Goal: Task Accomplishment & Management: Manage account settings

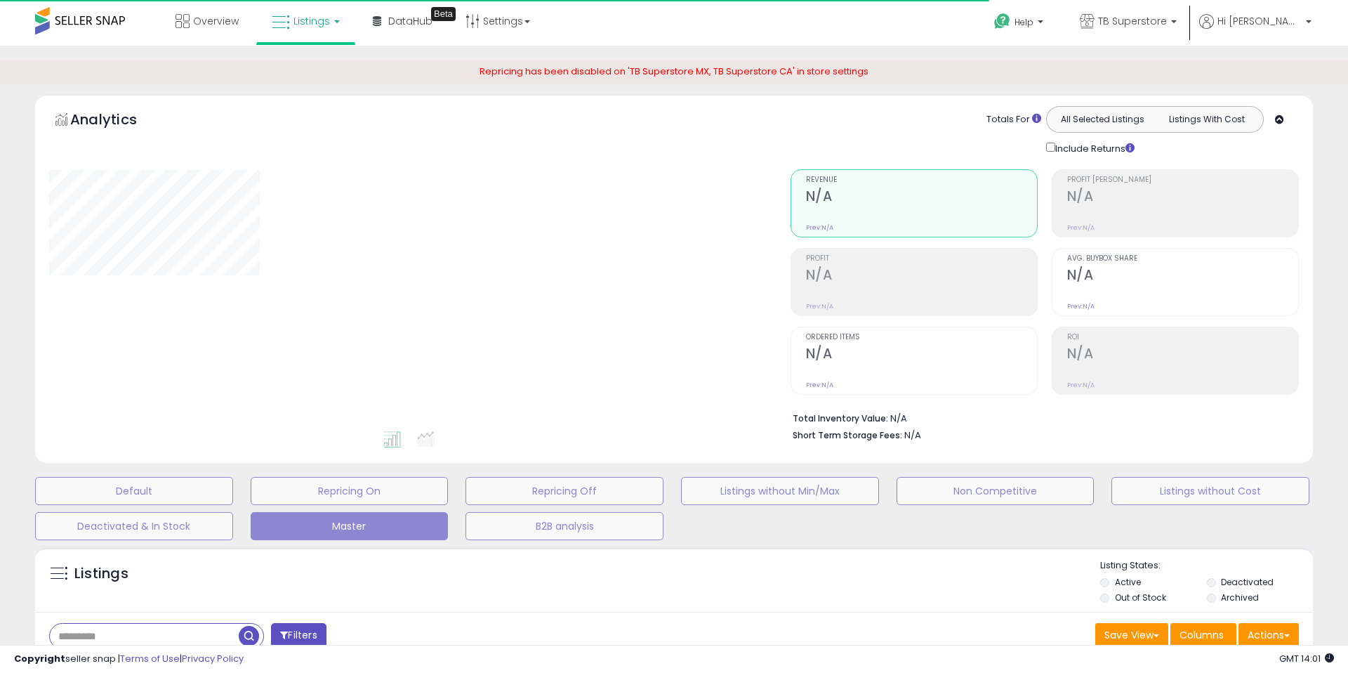
type input "**********"
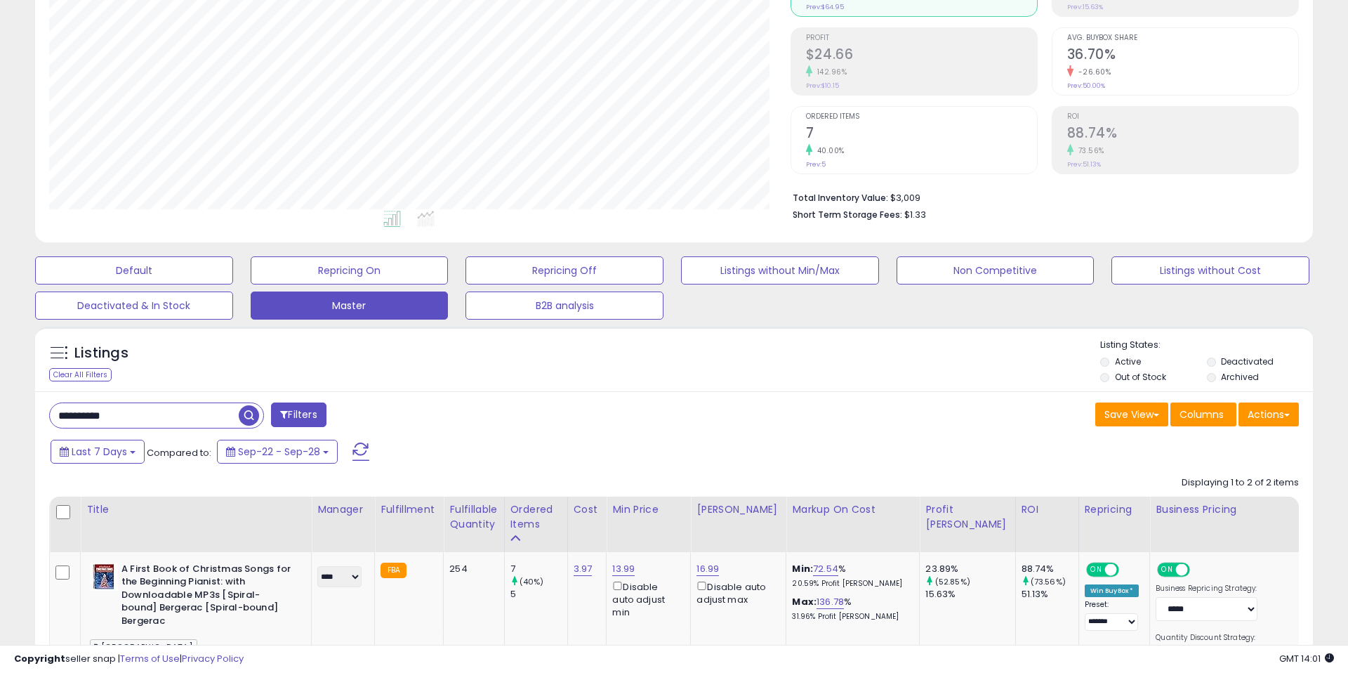
scroll to position [140, 0]
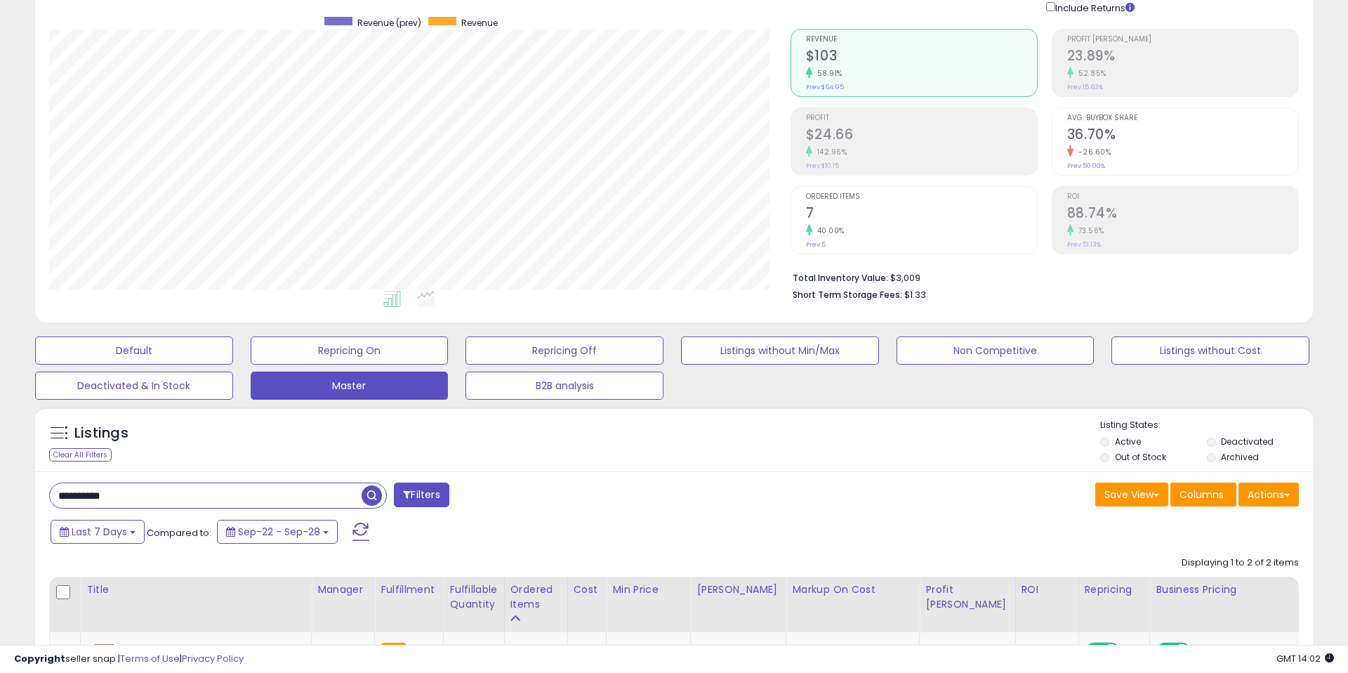
drag, startPoint x: 117, startPoint y: 496, endPoint x: 44, endPoint y: 496, distance: 73.7
click at [44, 496] on div "**********" at bounding box center [356, 496] width 635 height 28
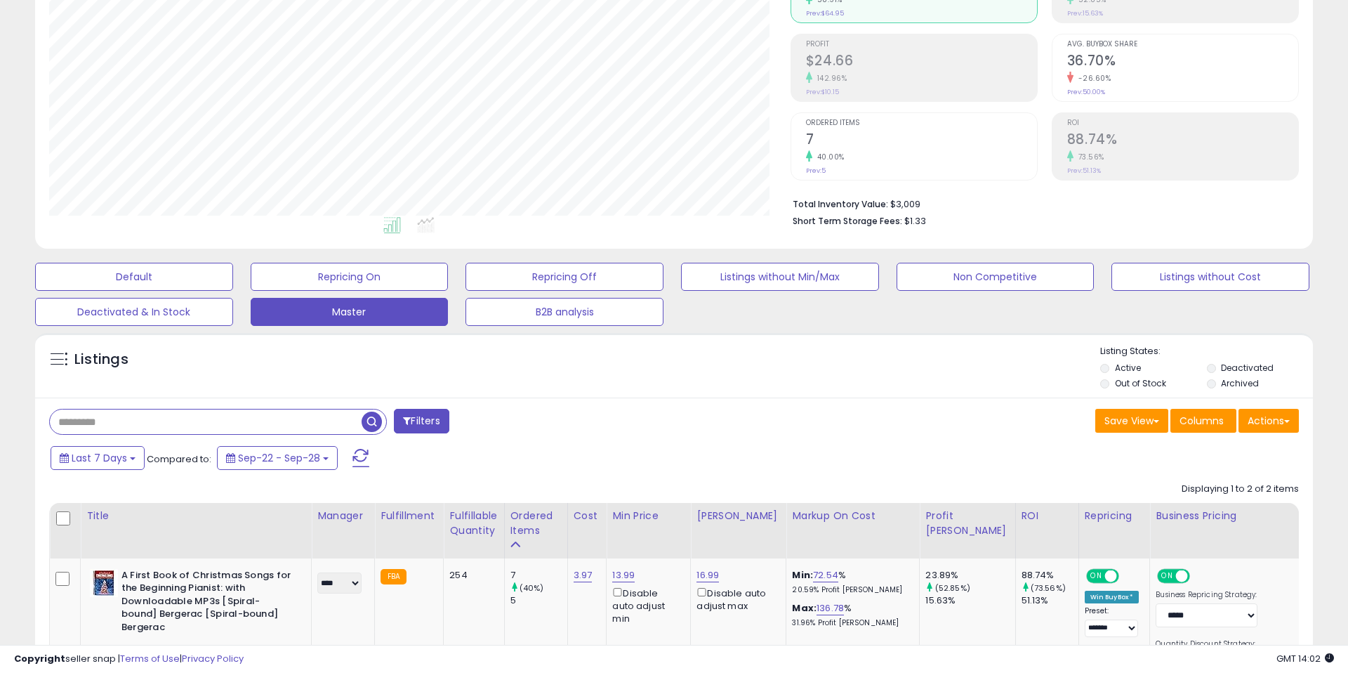
scroll to position [201, 0]
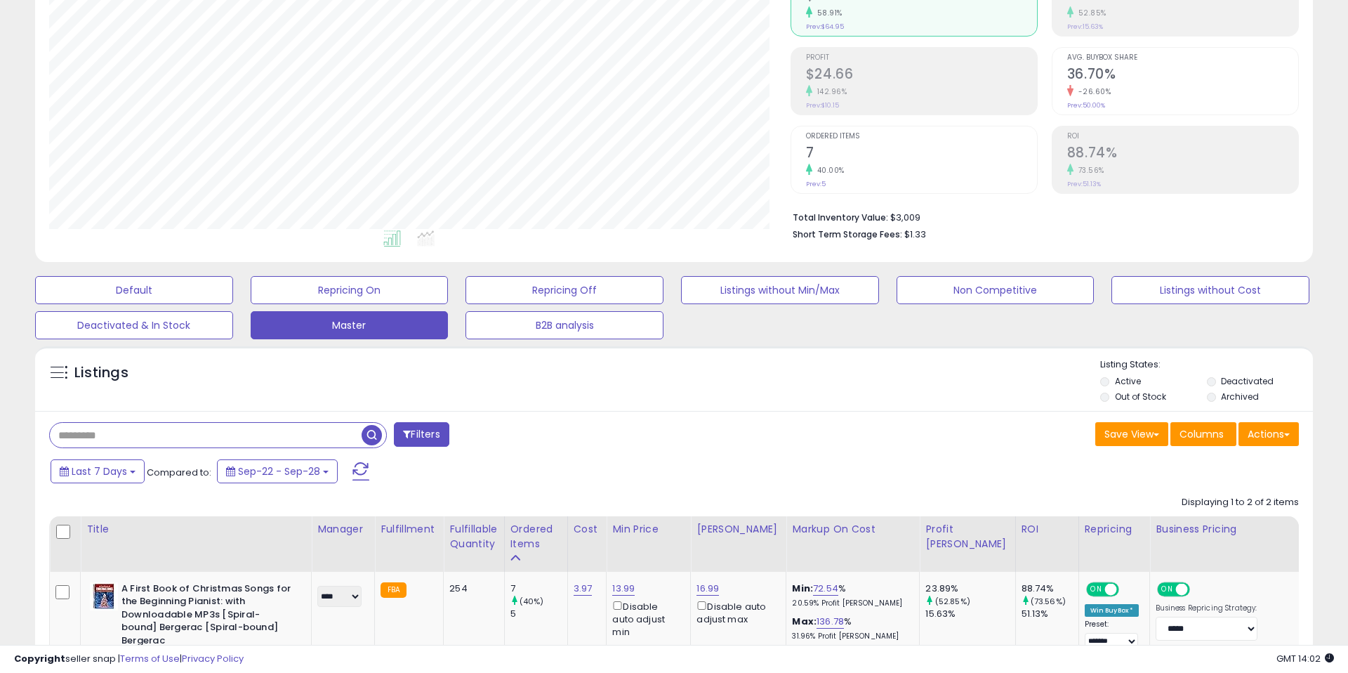
click at [413, 430] on button "Filters" at bounding box center [421, 434] width 55 height 25
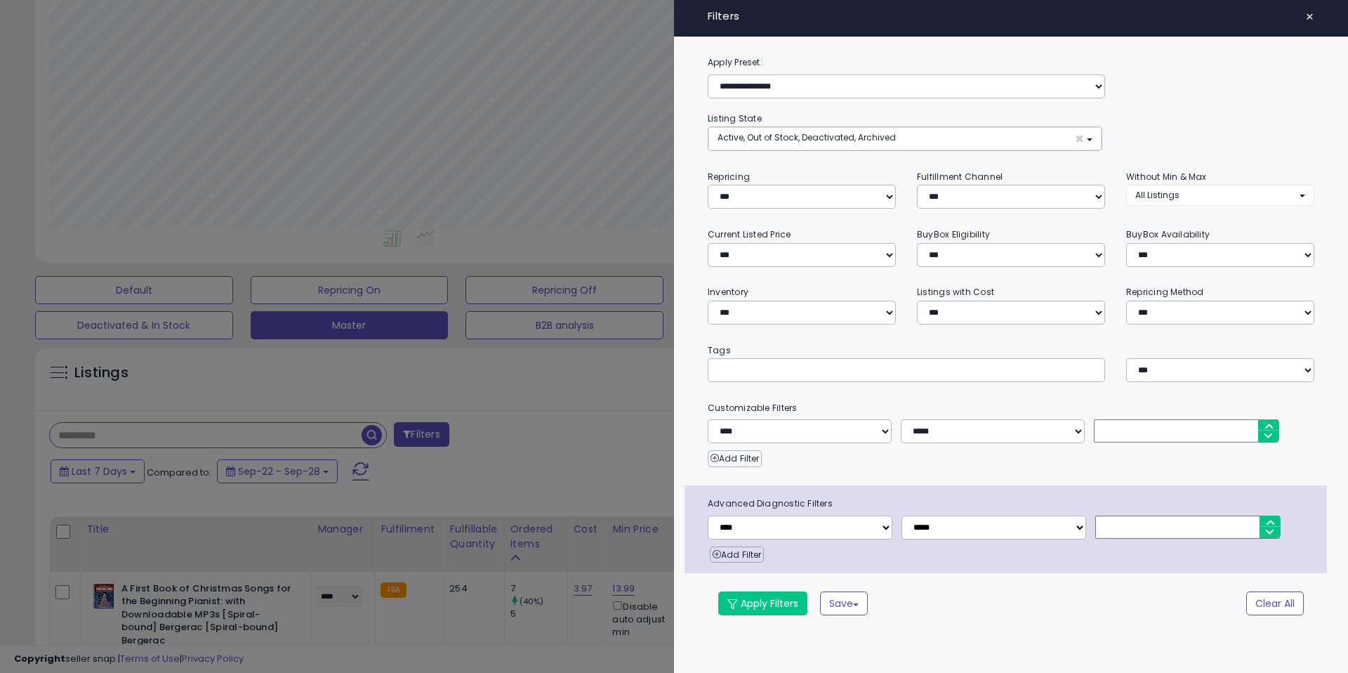
click at [607, 435] on div at bounding box center [674, 336] width 1348 height 673
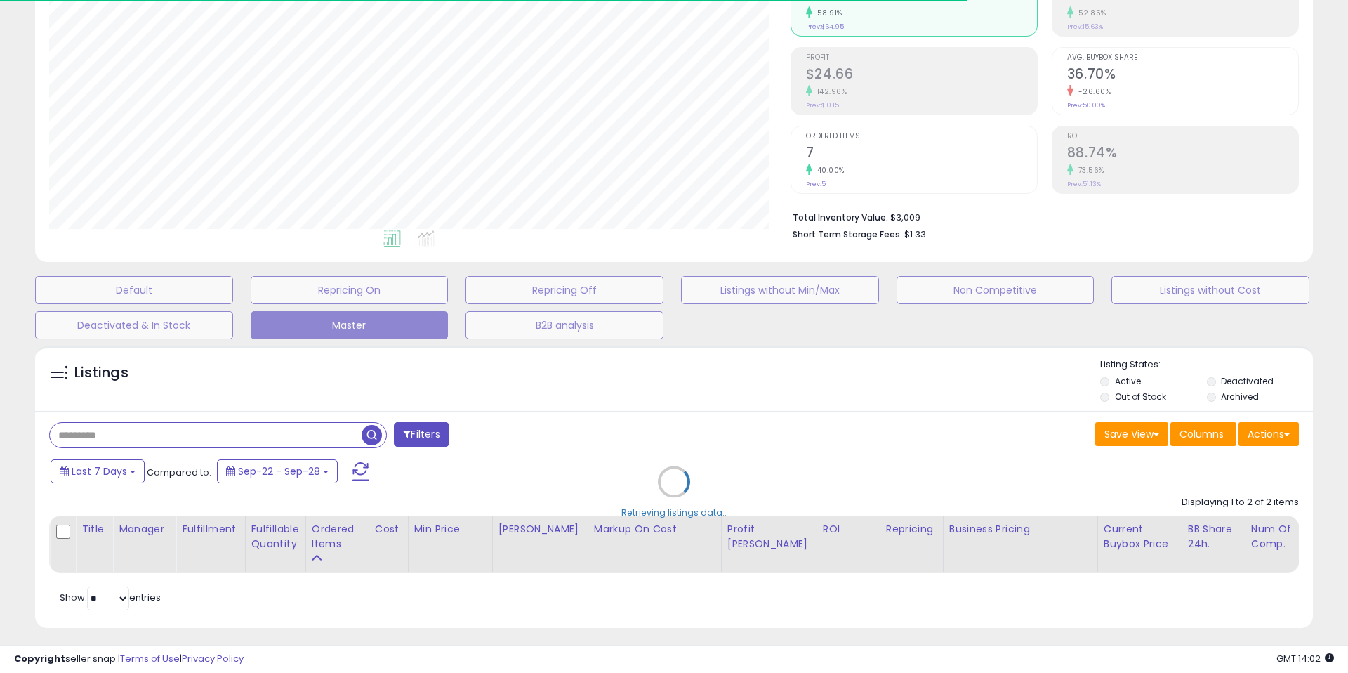
click at [1214, 430] on div "Retrieving listings data.." at bounding box center [674, 491] width 1299 height 305
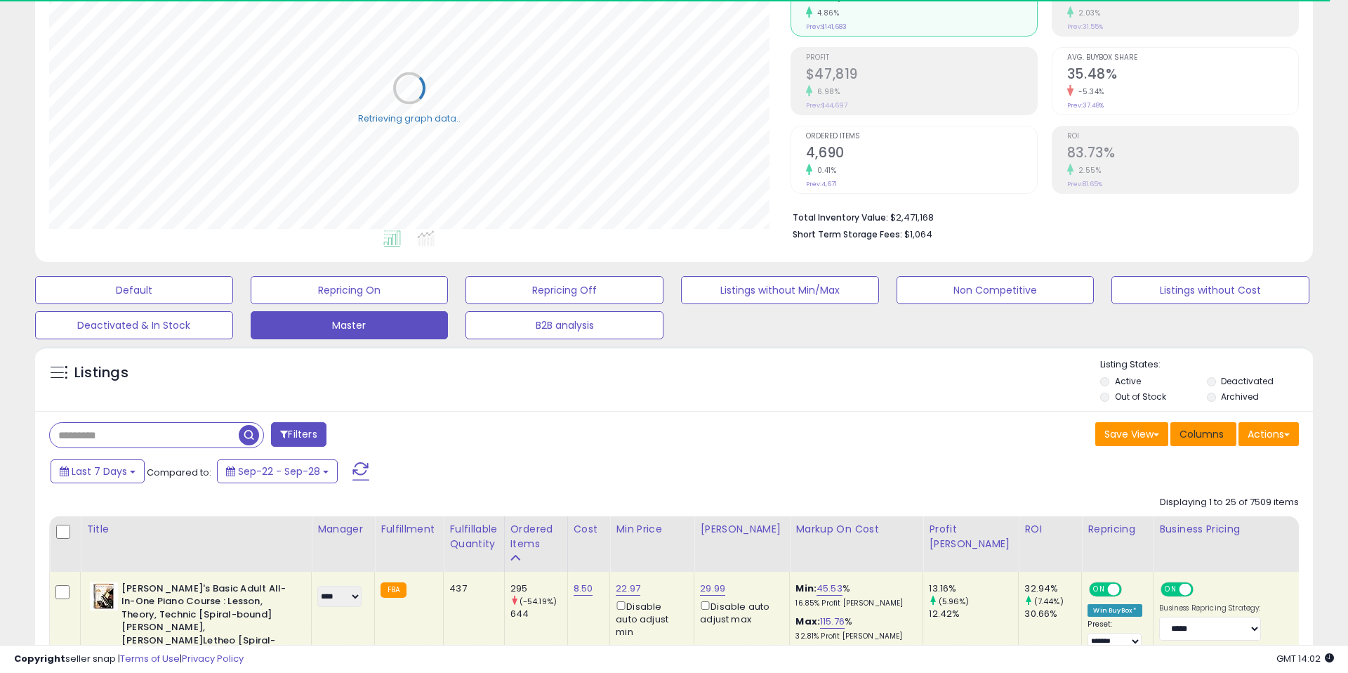
click at [1198, 435] on span "Columns" at bounding box center [1201, 434] width 44 height 14
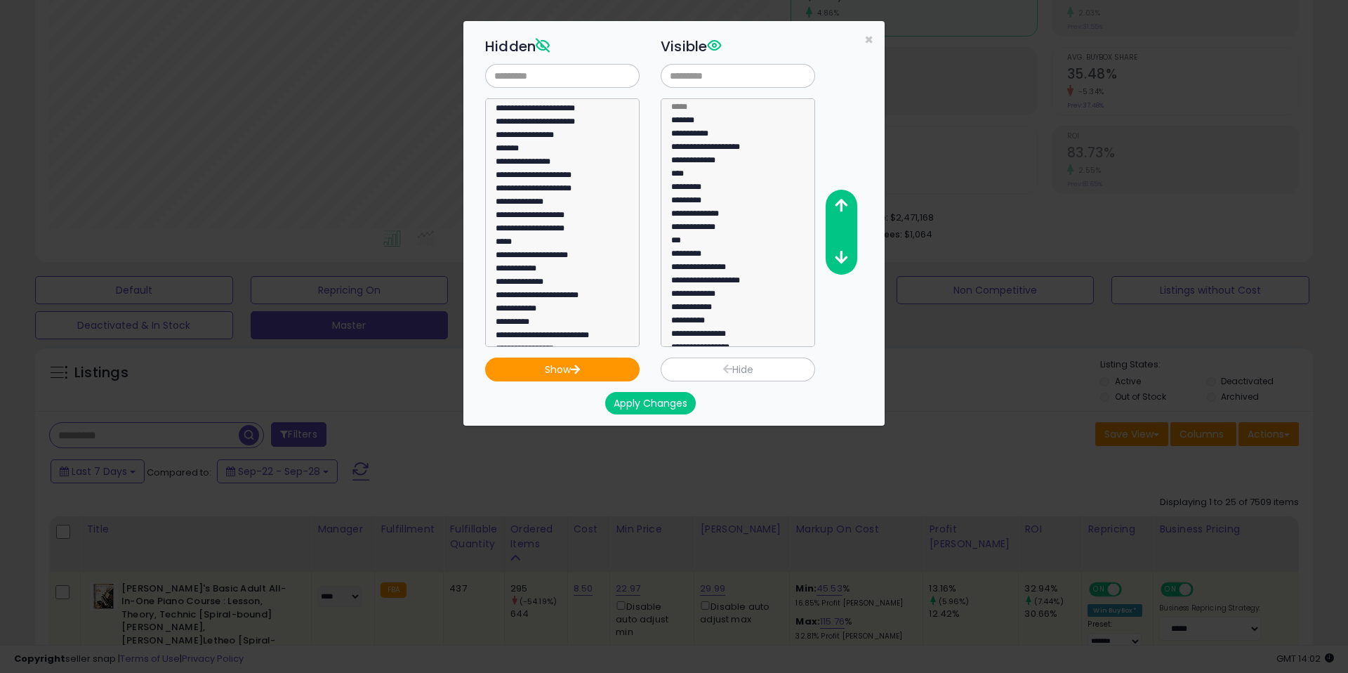
scroll to position [0, 0]
drag, startPoint x: 548, startPoint y: 135, endPoint x: 605, endPoint y: 133, distance: 56.9
select select "**********"
click at [605, 133] on option "**********" at bounding box center [562, 135] width 136 height 13
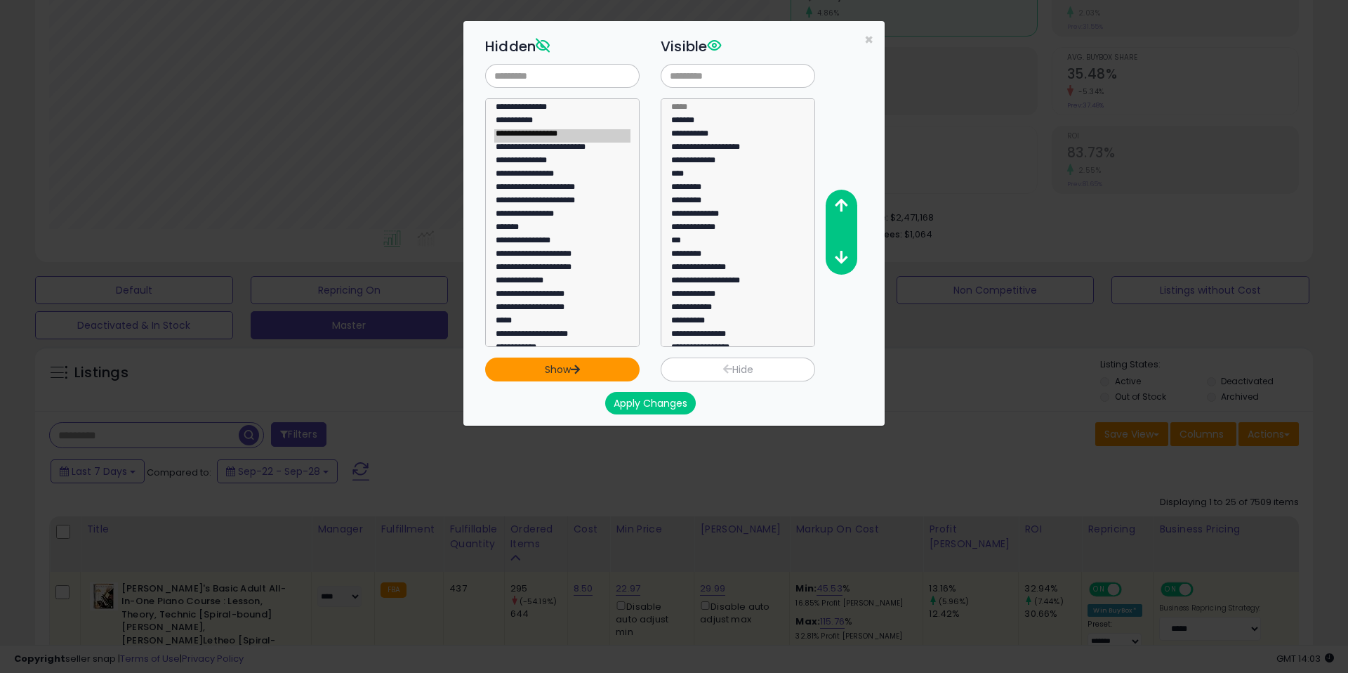
click at [586, 369] on button "Show" at bounding box center [562, 369] width 154 height 24
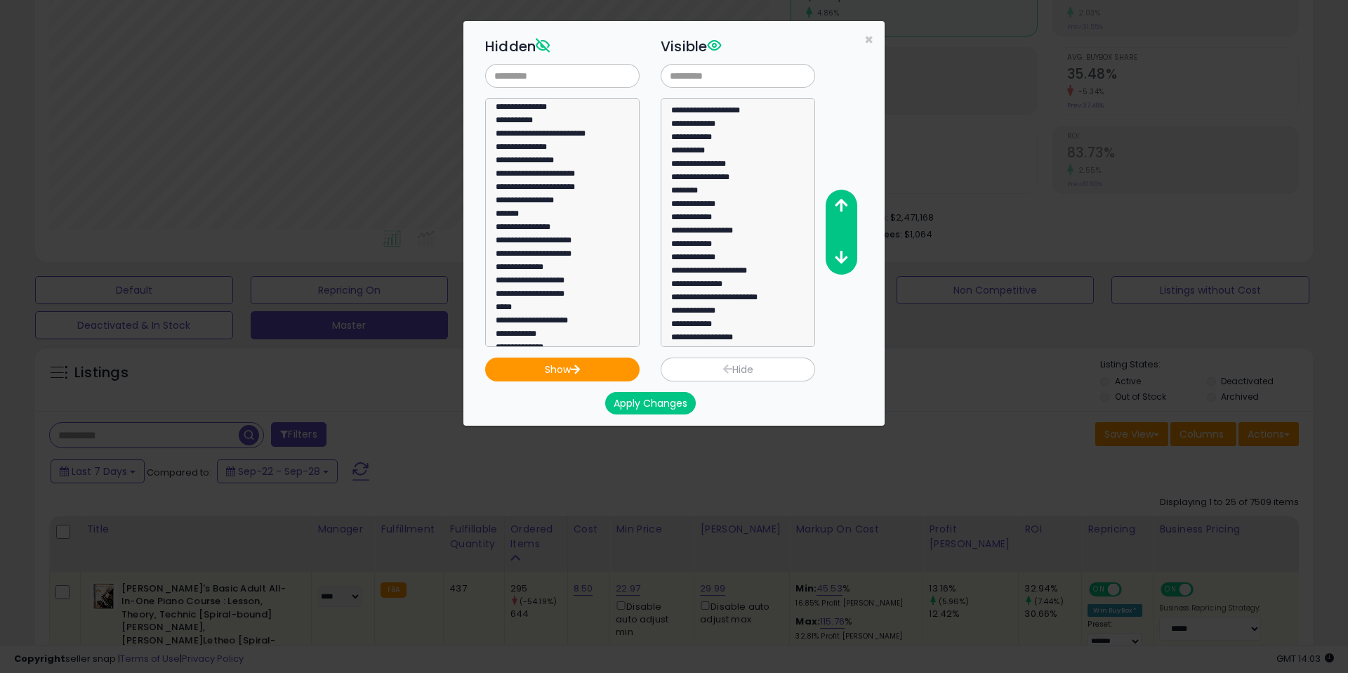
scroll to position [173, 0]
select select "**********"
click at [701, 336] on option "**********" at bounding box center [738, 335] width 136 height 13
click at [842, 206] on icon "button" at bounding box center [841, 205] width 13 height 15
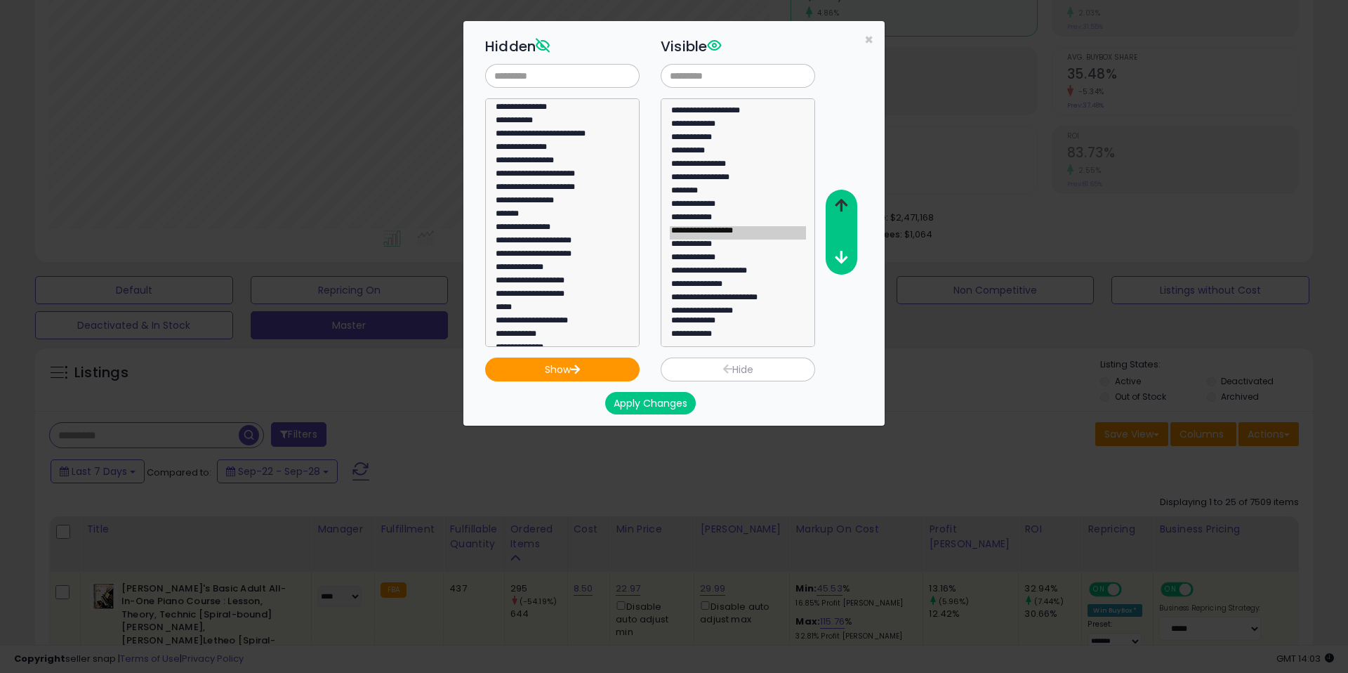
click at [842, 206] on icon "button" at bounding box center [841, 205] width 13 height 15
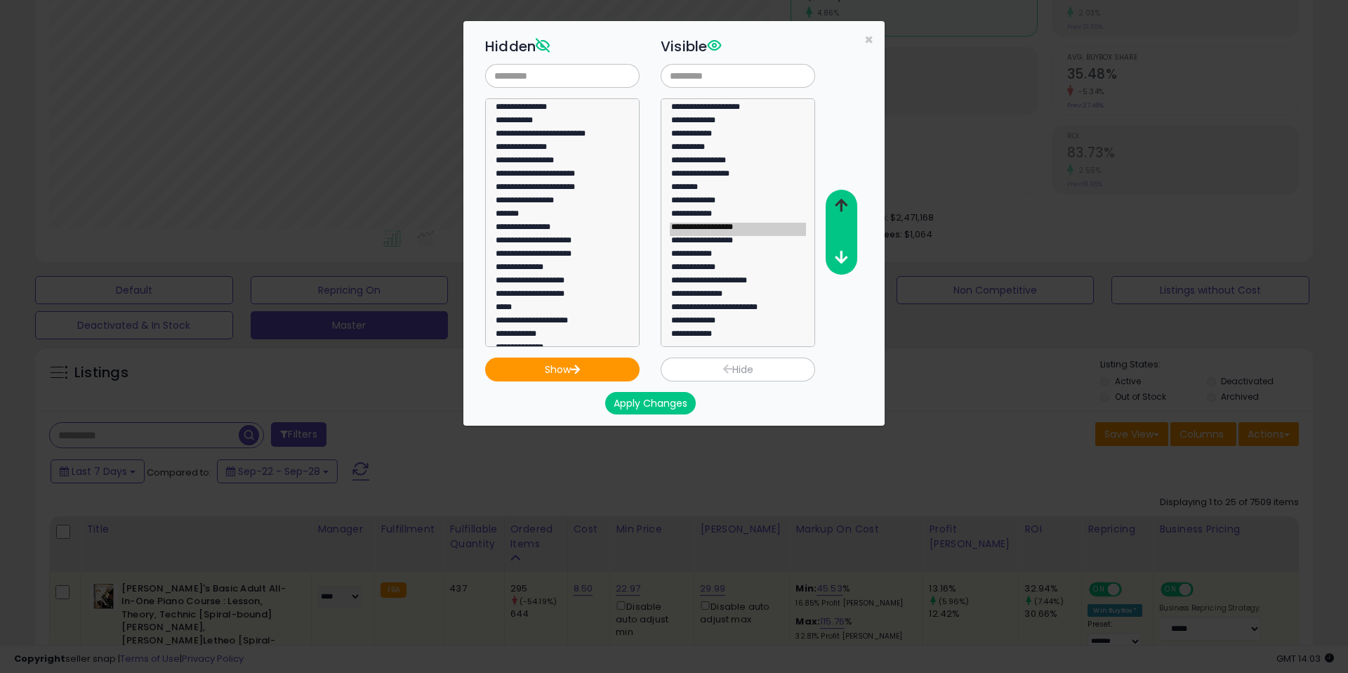
click at [842, 206] on icon "button" at bounding box center [841, 205] width 13 height 15
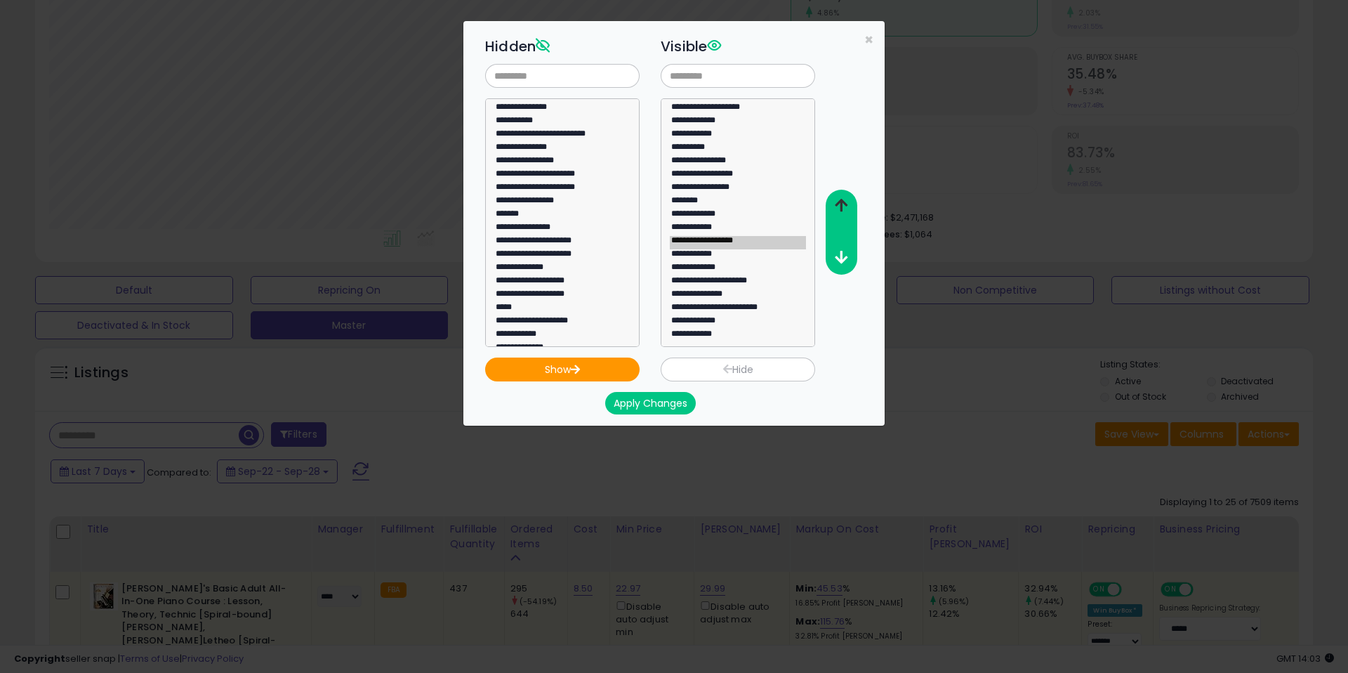
click at [842, 206] on icon "button" at bounding box center [841, 205] width 13 height 15
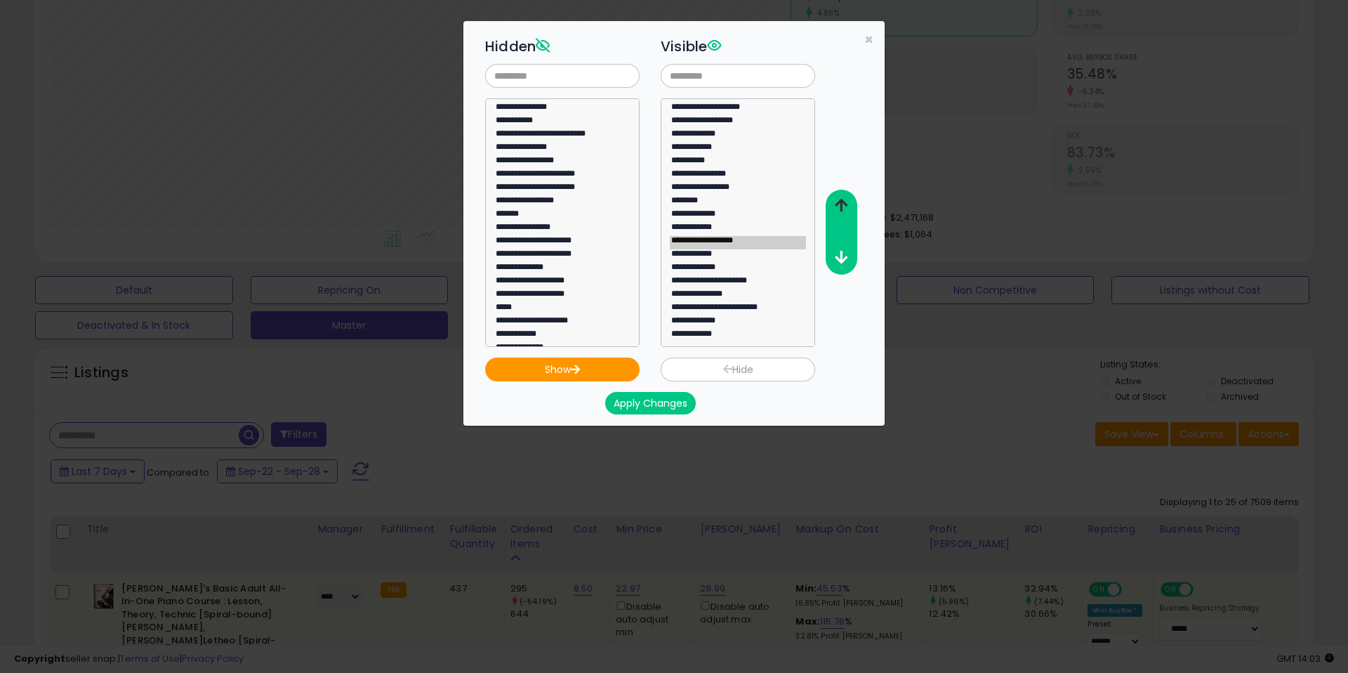
click at [842, 206] on icon "button" at bounding box center [841, 205] width 13 height 15
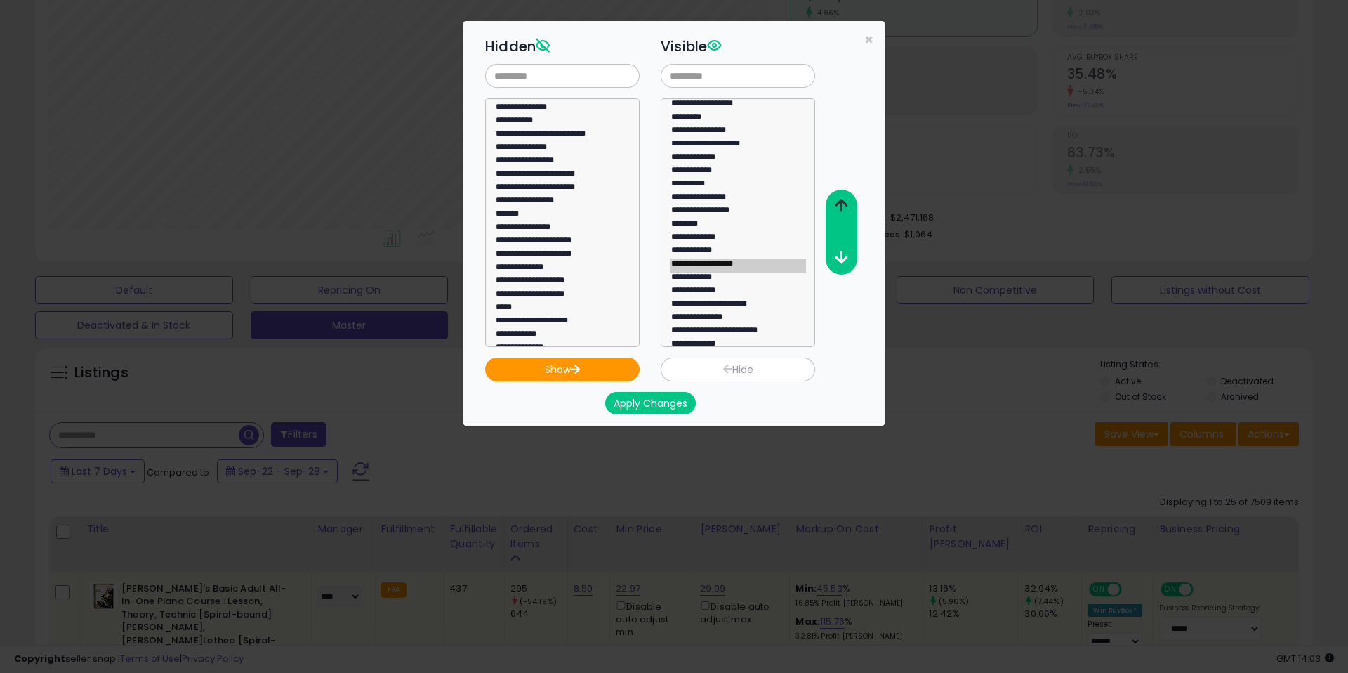
click at [842, 206] on icon "button" at bounding box center [841, 205] width 13 height 15
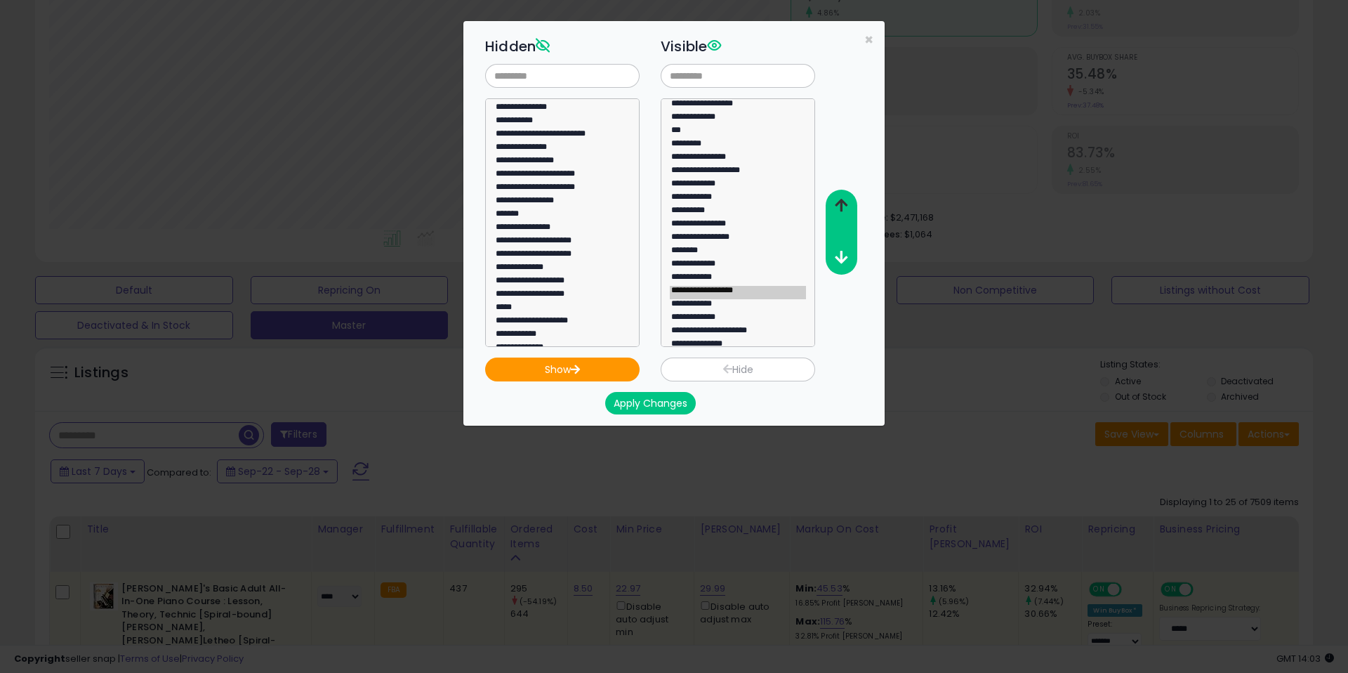
click at [842, 206] on icon "button" at bounding box center [841, 205] width 13 height 15
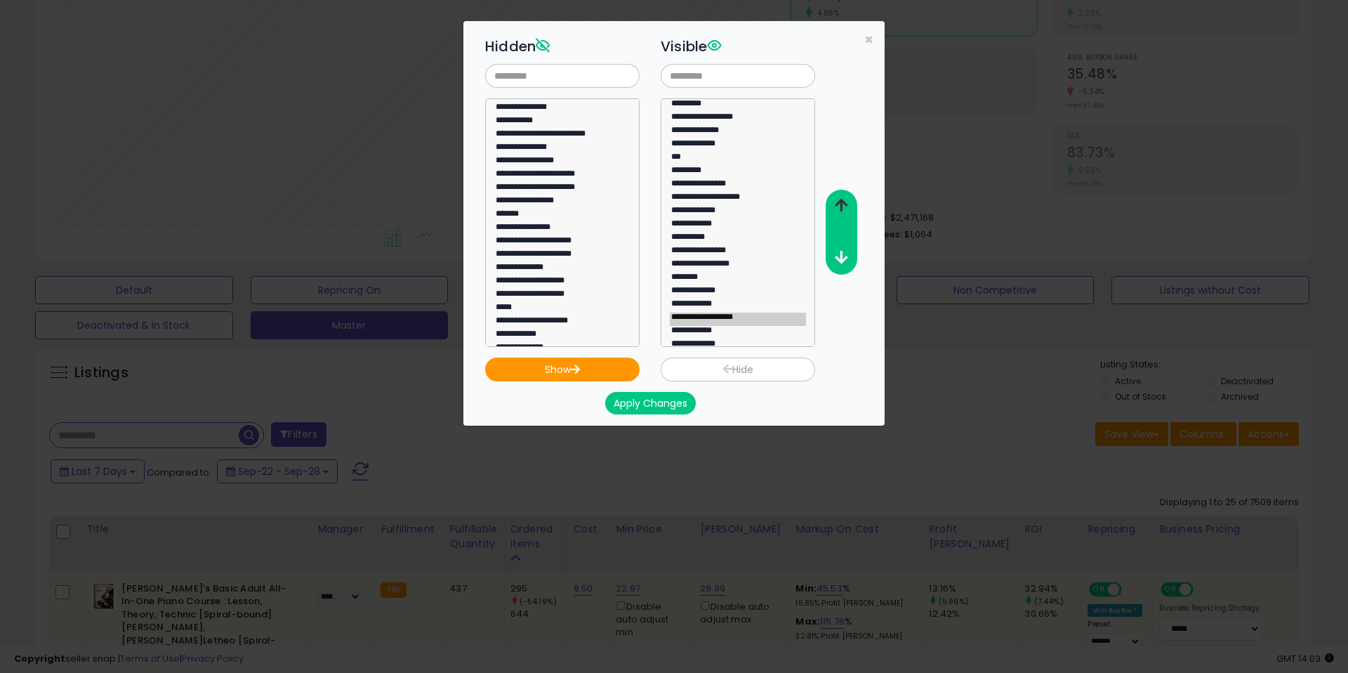
click at [842, 206] on icon "button" at bounding box center [841, 205] width 13 height 15
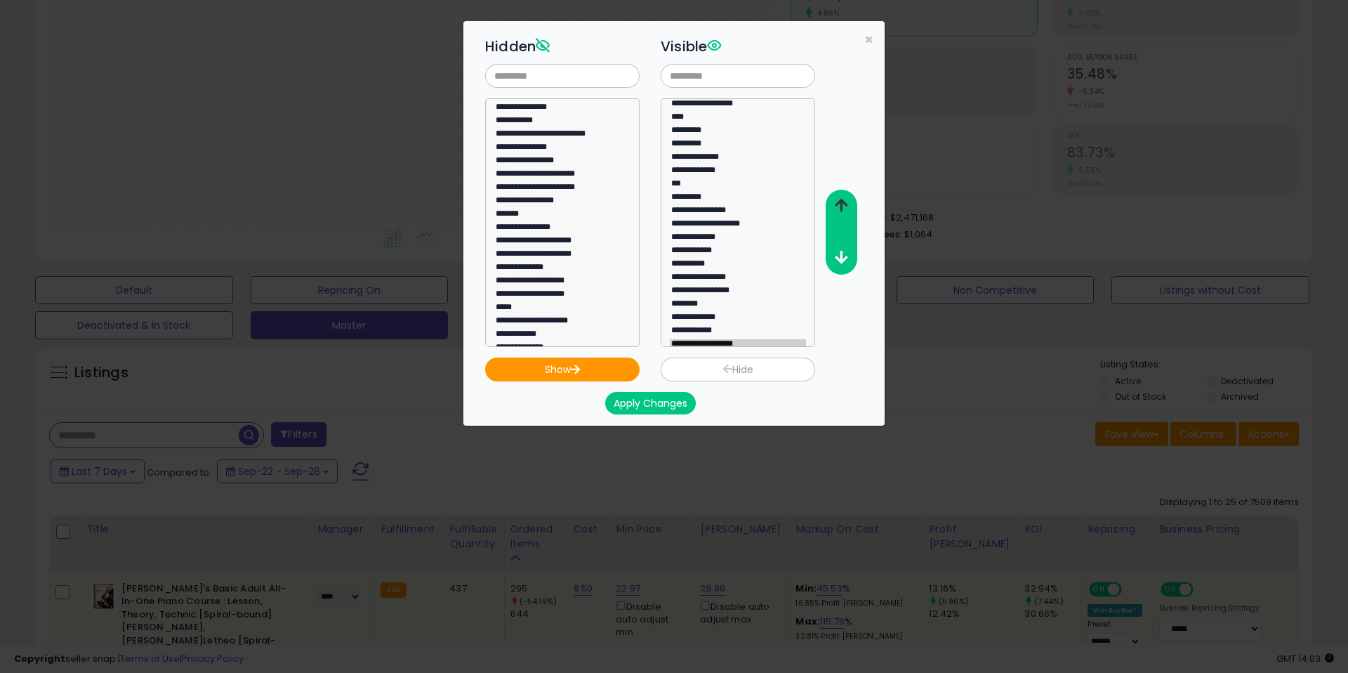
click at [842, 206] on icon "button" at bounding box center [841, 205] width 13 height 15
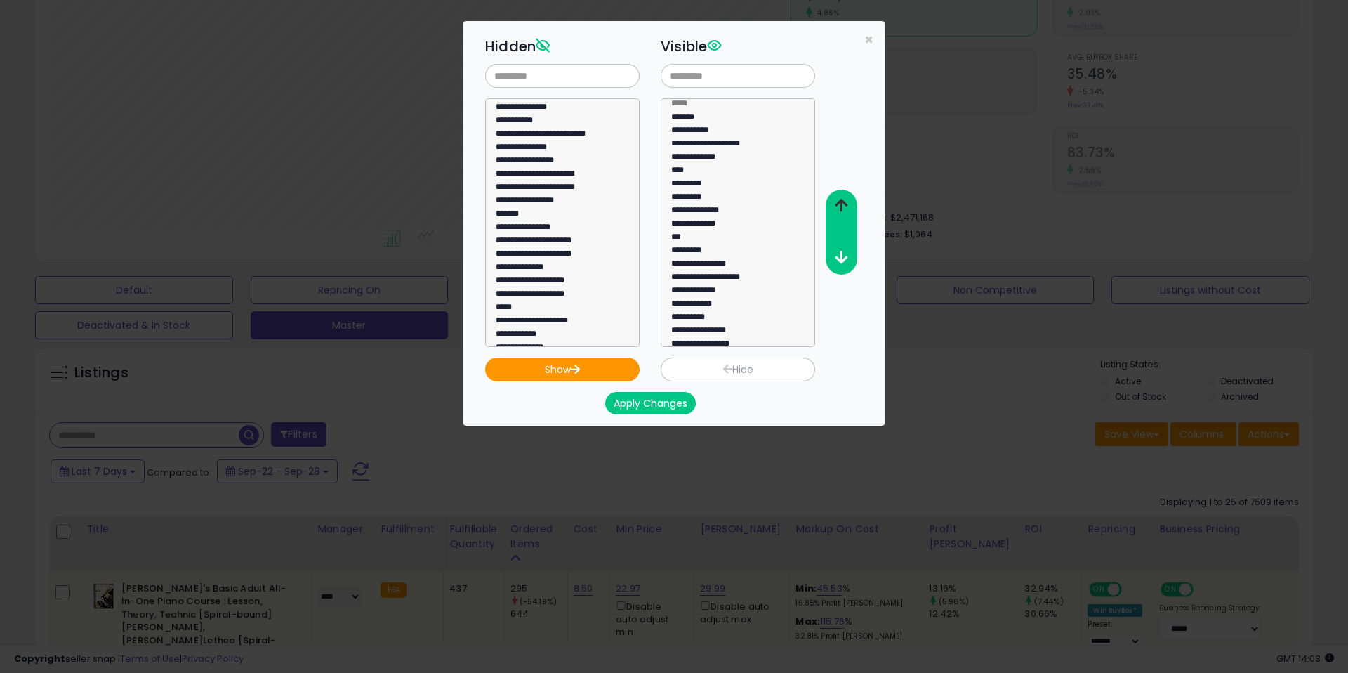
scroll to position [4, 0]
click at [842, 206] on icon "button" at bounding box center [841, 205] width 13 height 15
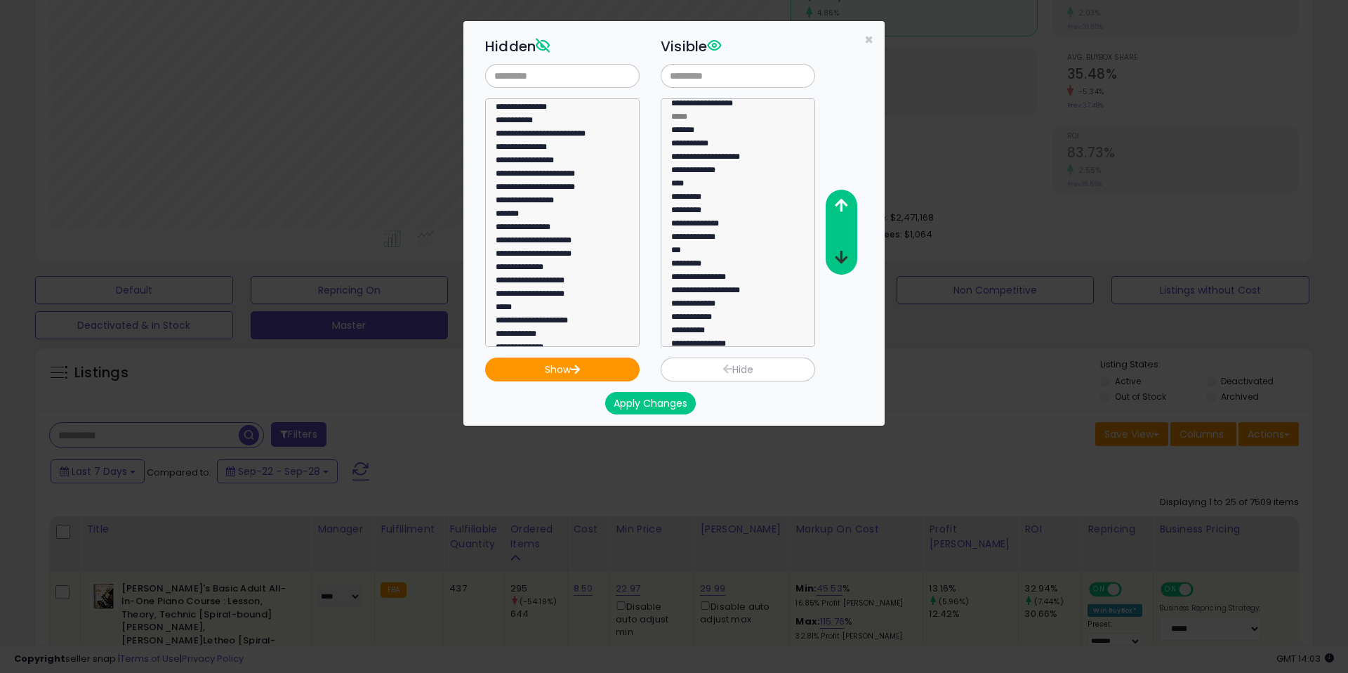
click at [840, 261] on icon "button" at bounding box center [841, 257] width 13 height 15
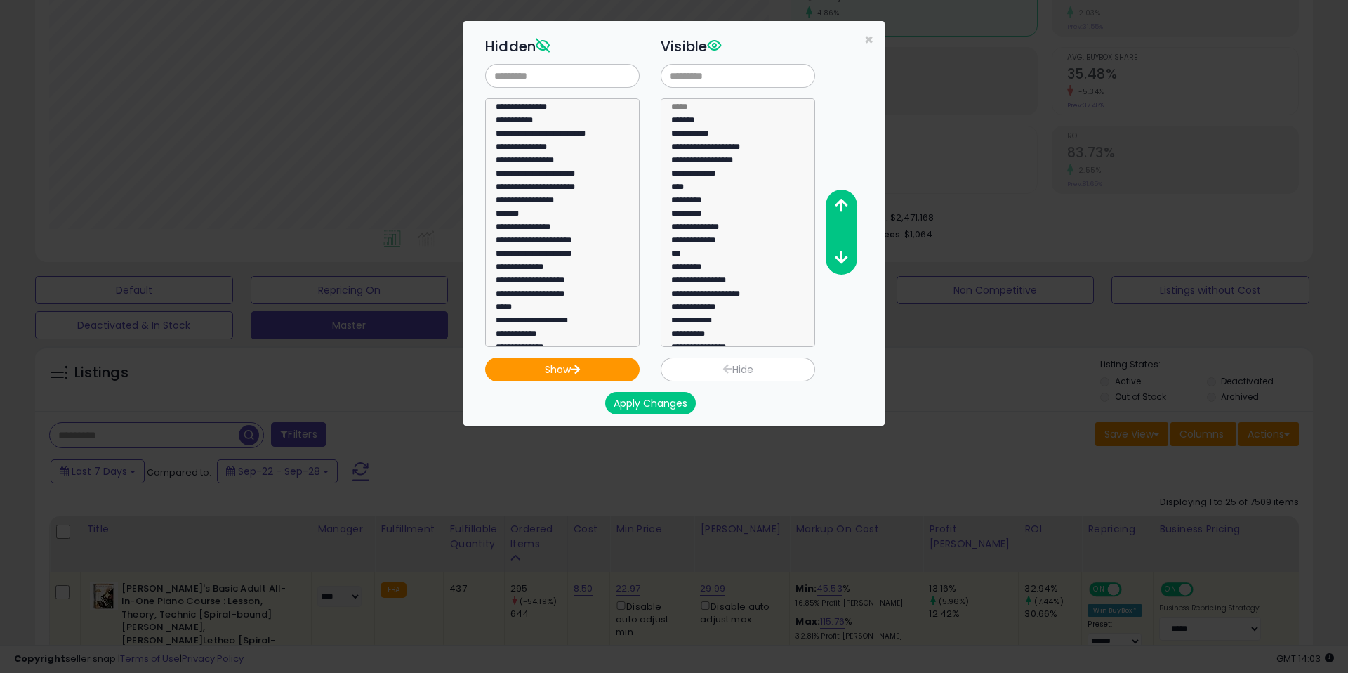
click at [664, 394] on button "Apply Changes" at bounding box center [650, 403] width 91 height 22
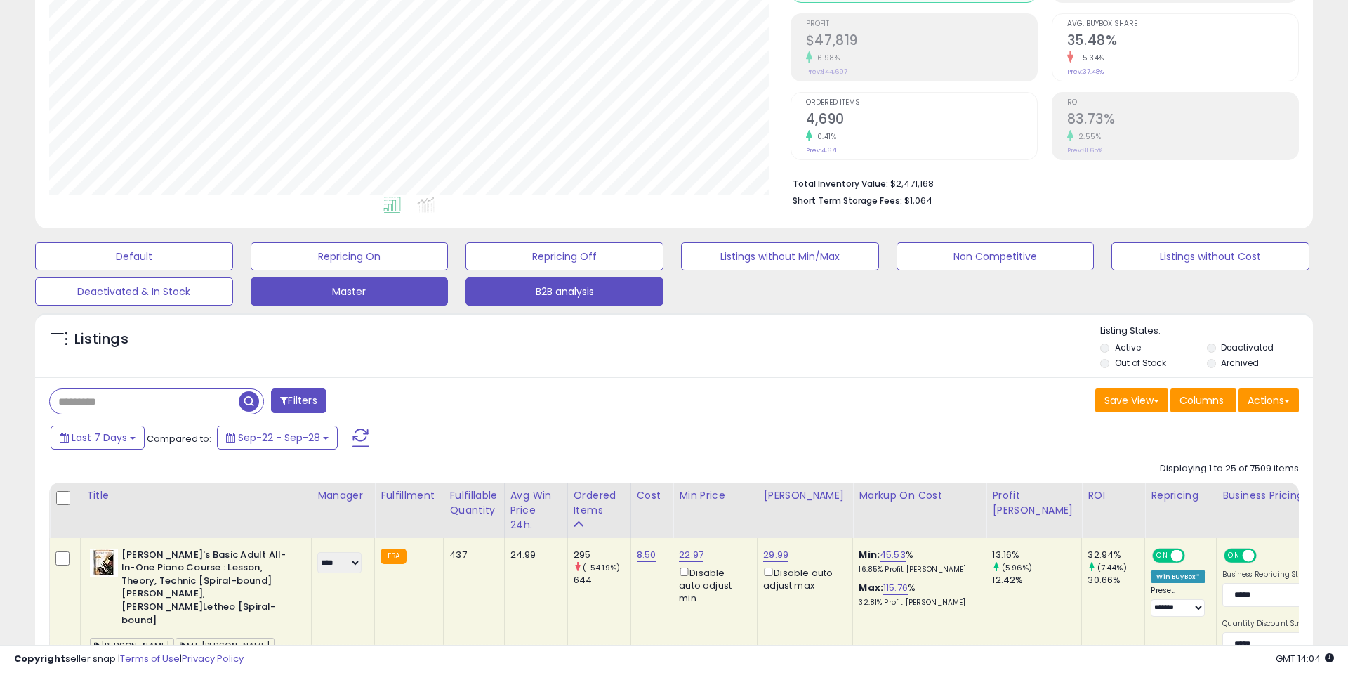
scroll to position [225, 0]
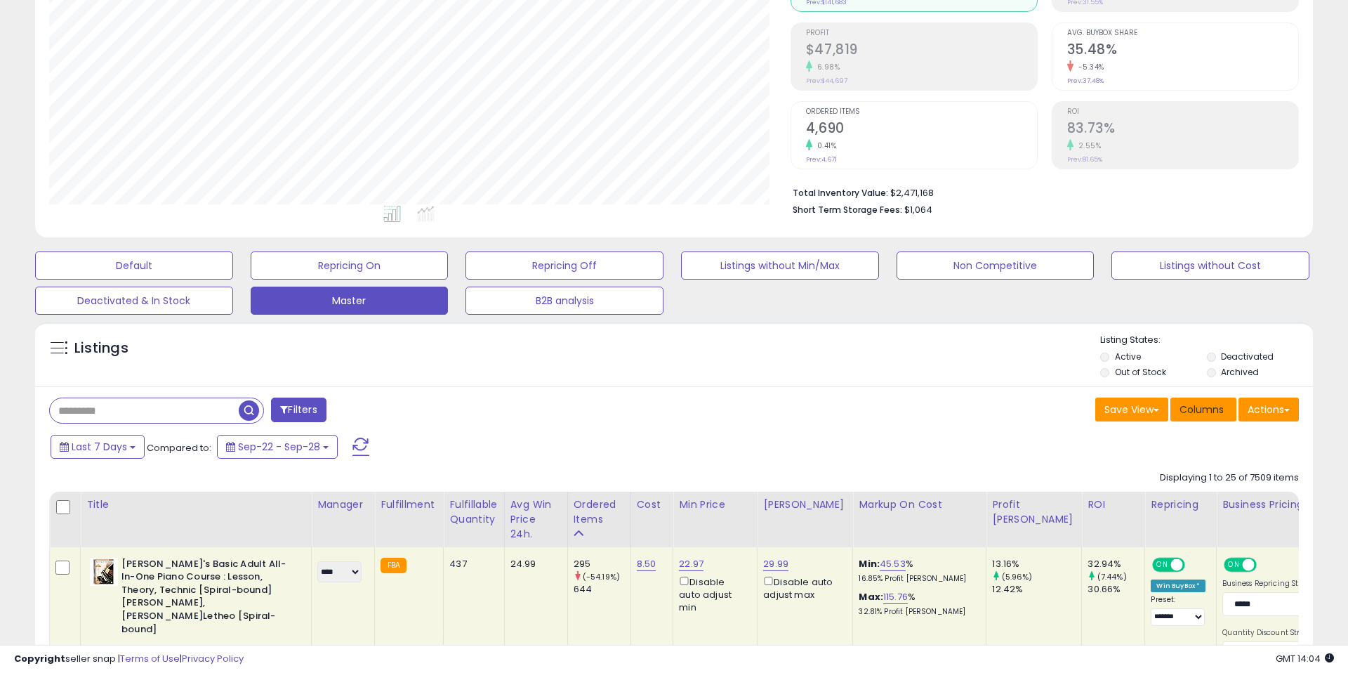
click at [1203, 411] on span "Columns" at bounding box center [1201, 409] width 44 height 14
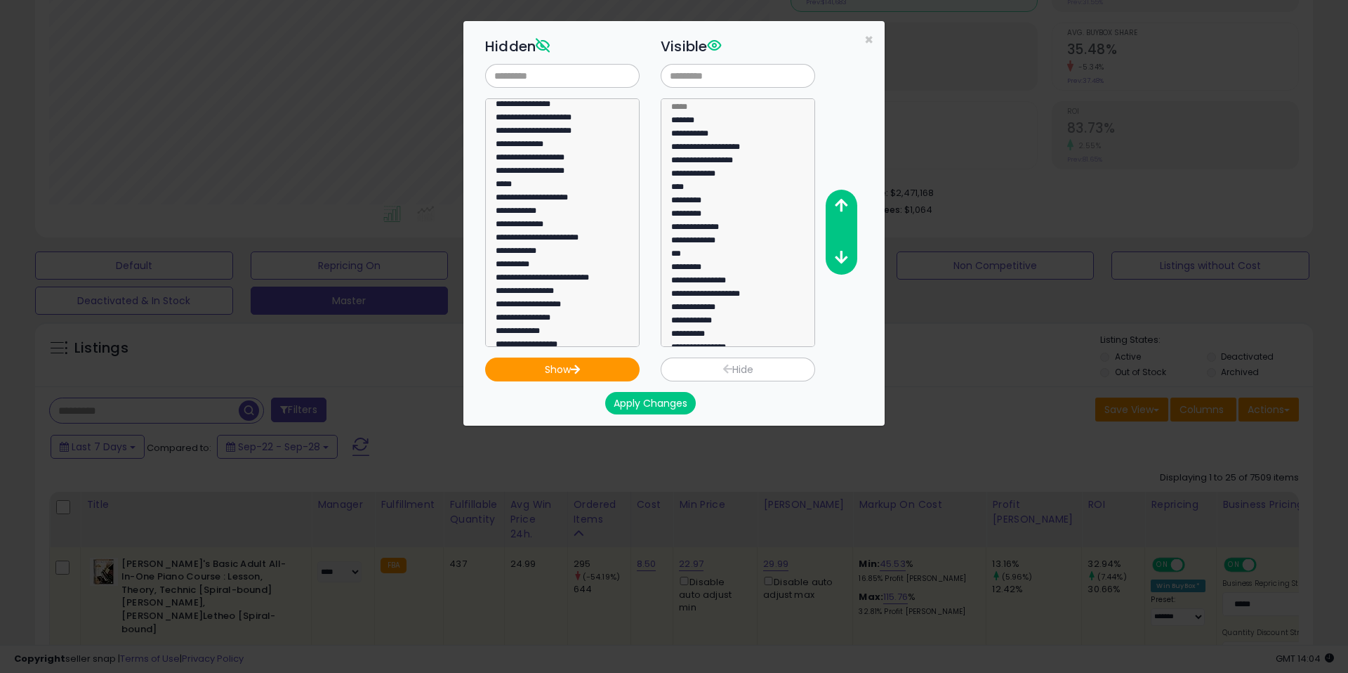
scroll to position [140, 0]
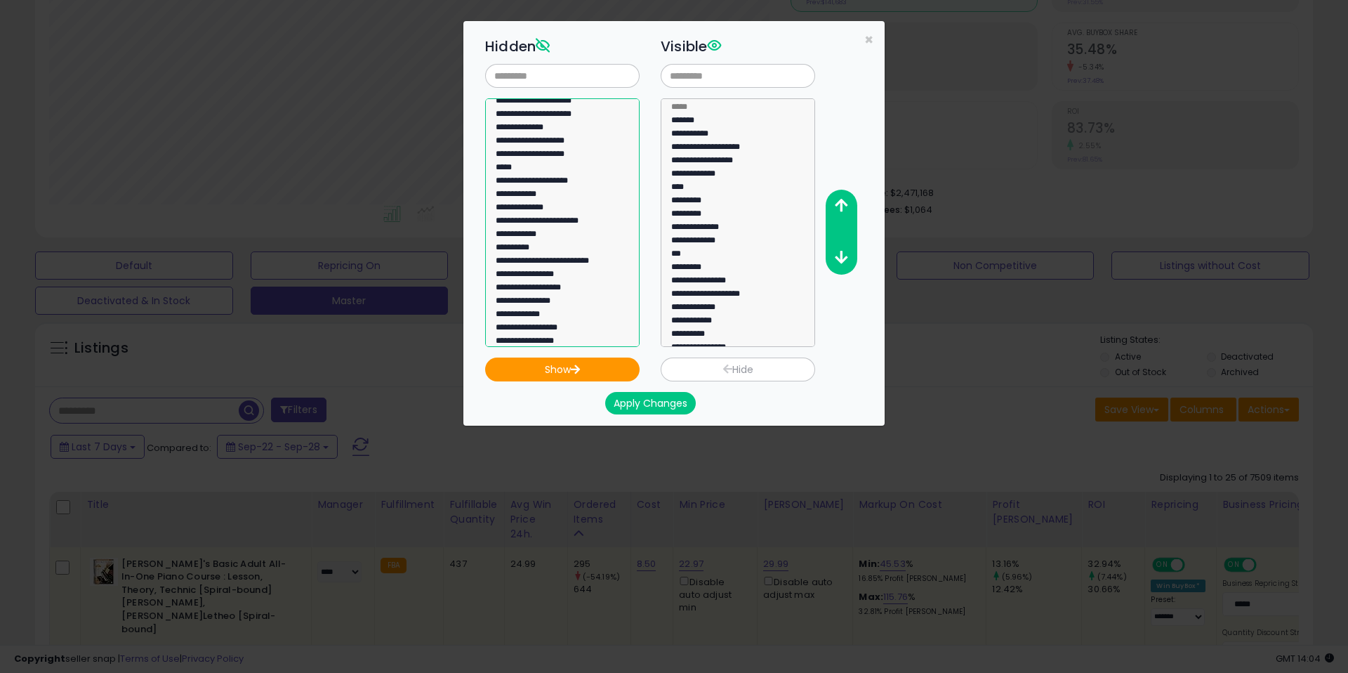
select select "**********"
click at [565, 181] on option "**********" at bounding box center [562, 182] width 136 height 13
click at [603, 372] on button "Show" at bounding box center [562, 369] width 154 height 24
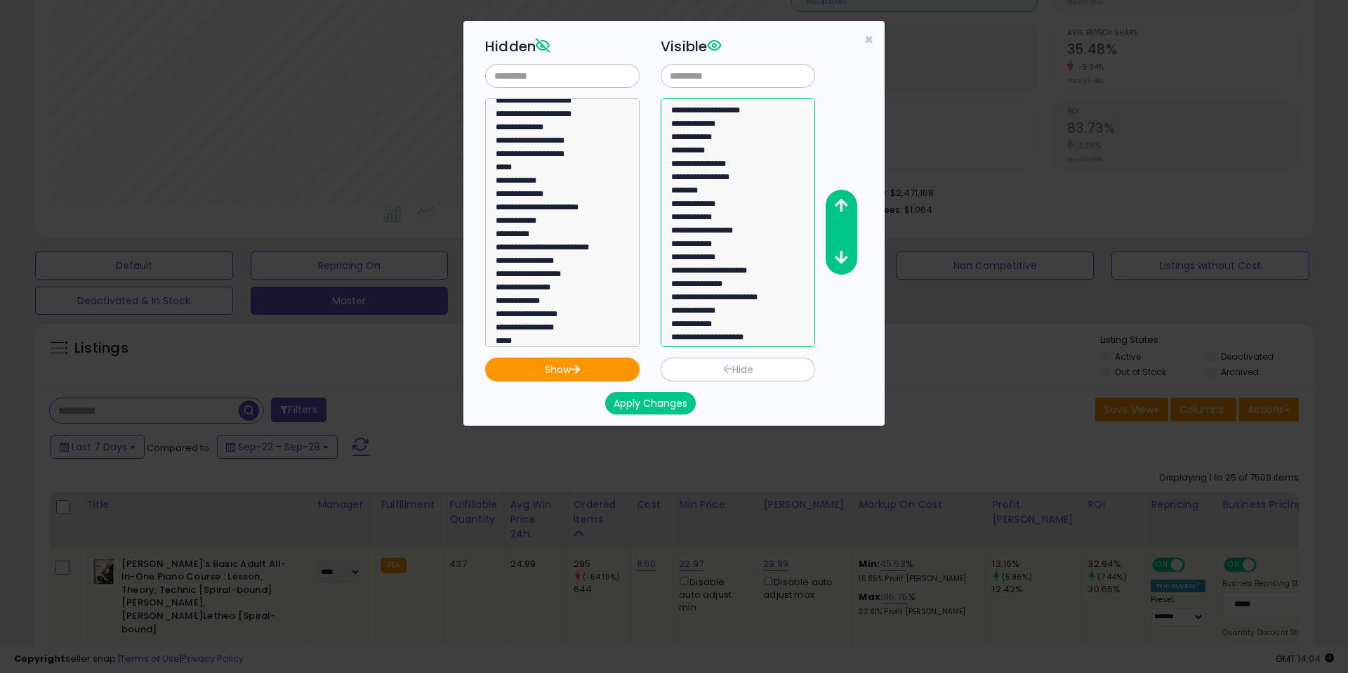
select select "**********"
click at [754, 337] on option "**********" at bounding box center [738, 339] width 136 height 13
click at [842, 200] on icon "button" at bounding box center [841, 205] width 13 height 15
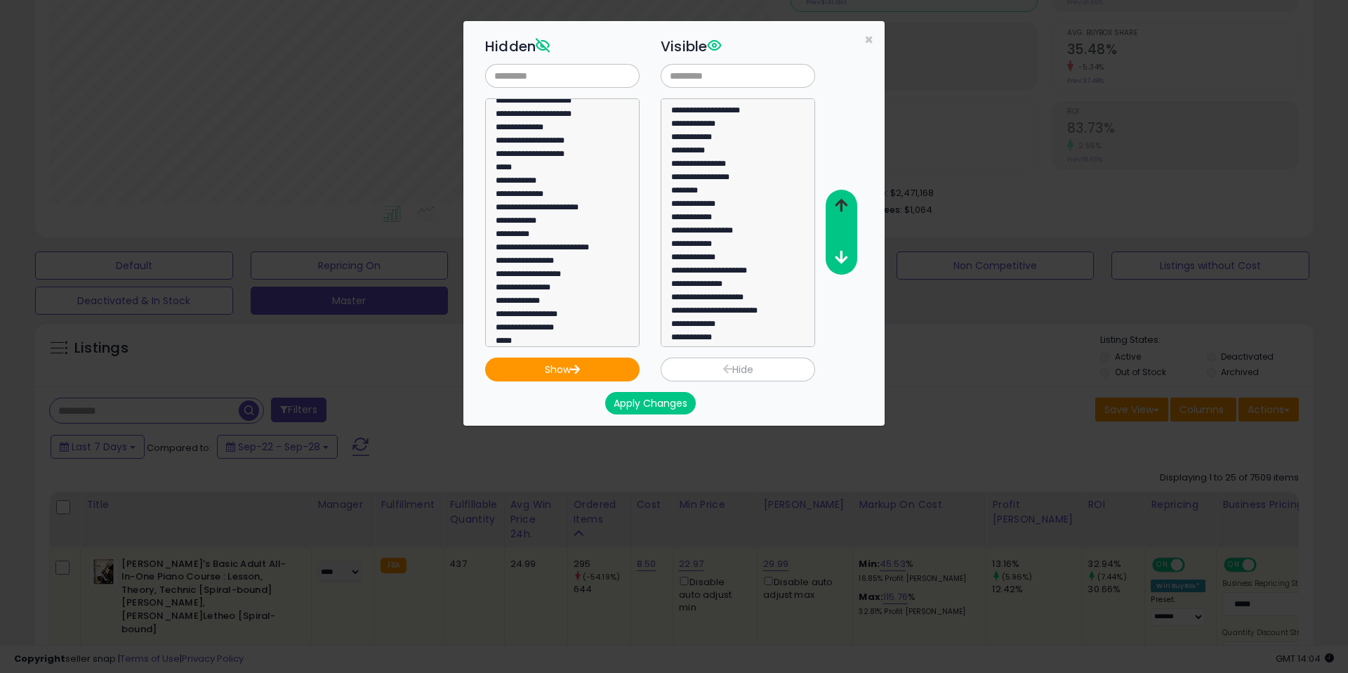
click at [842, 200] on icon "button" at bounding box center [841, 205] width 13 height 15
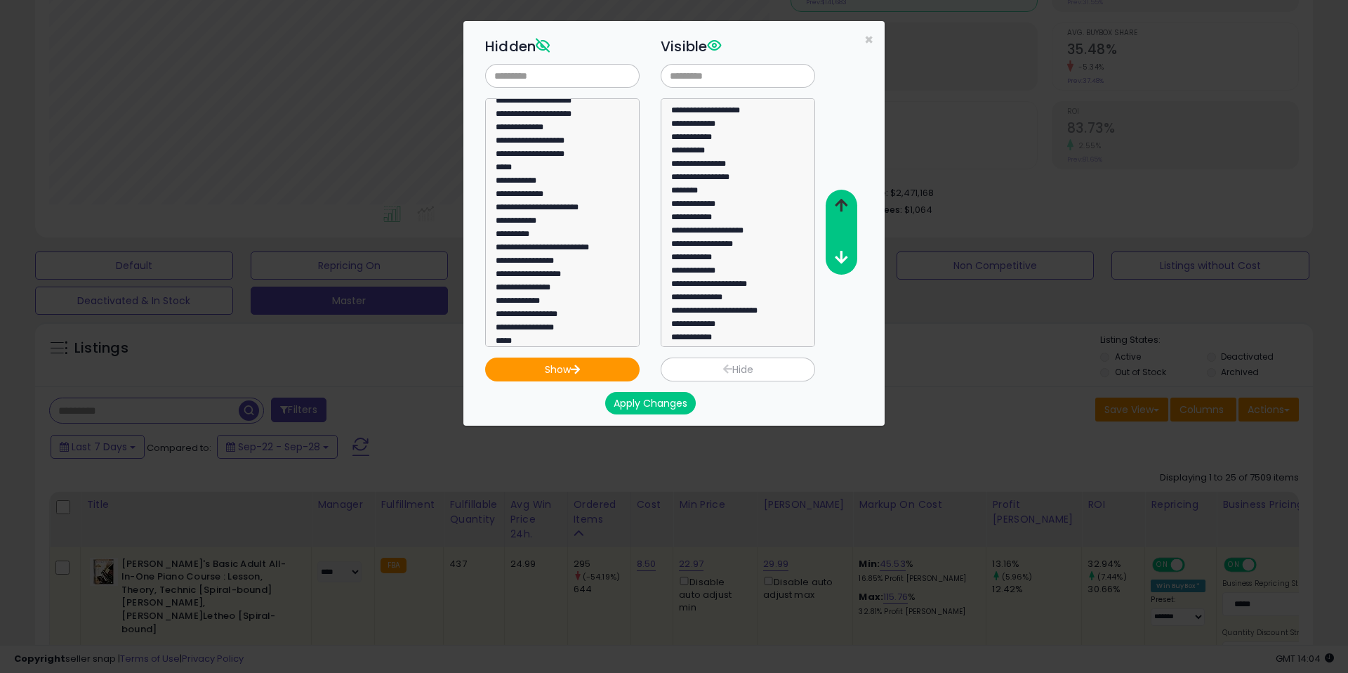
click at [842, 200] on icon "button" at bounding box center [841, 205] width 13 height 15
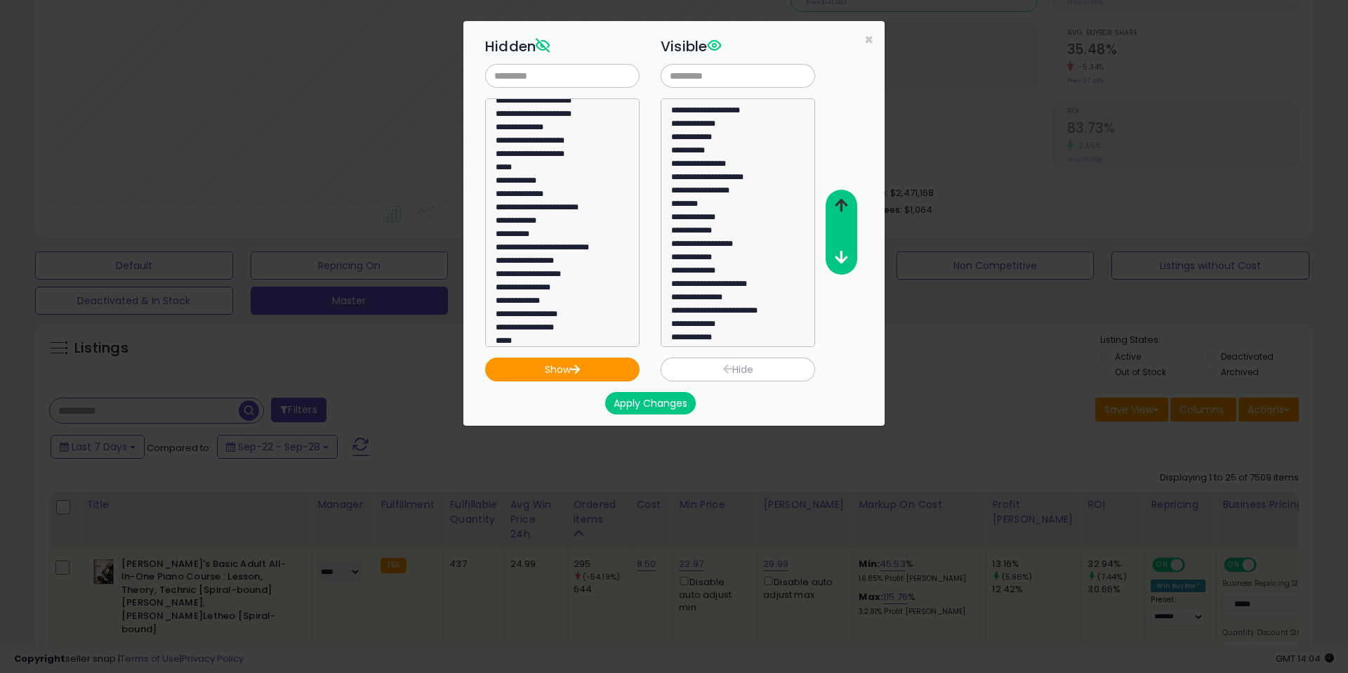
click at [842, 200] on icon "button" at bounding box center [841, 205] width 13 height 15
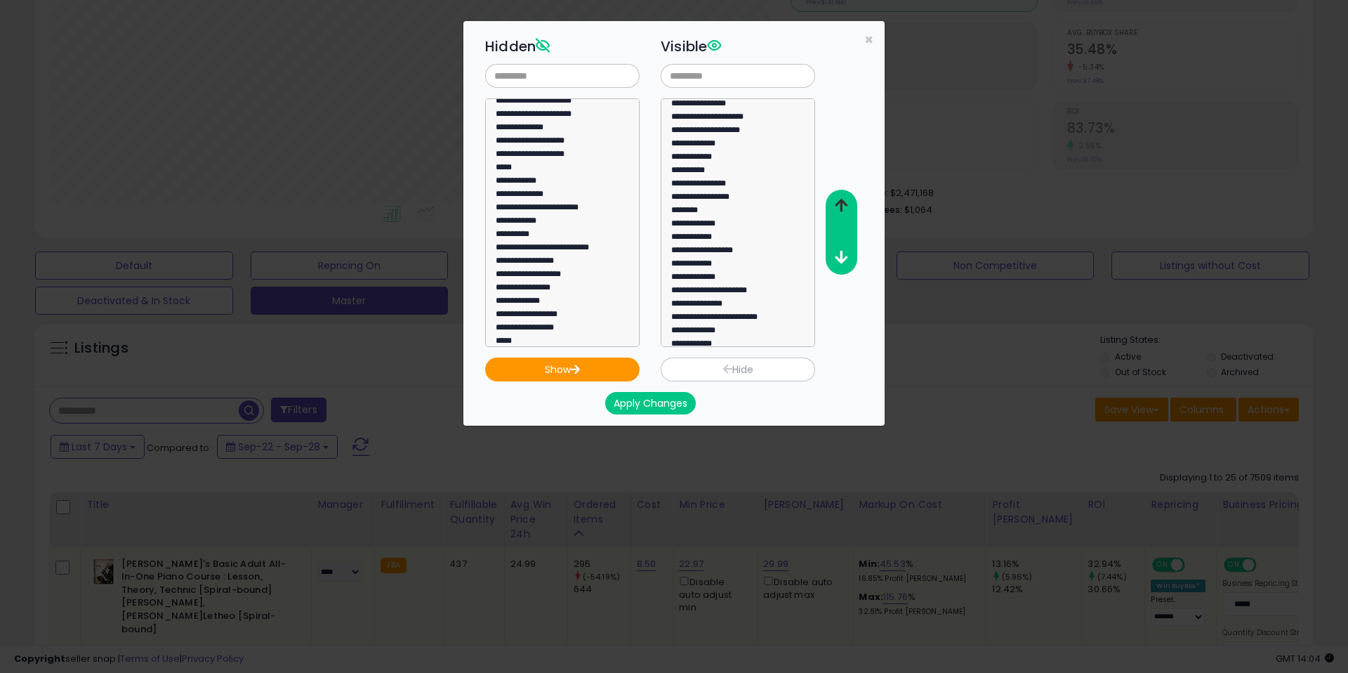
click at [842, 200] on icon "button" at bounding box center [841, 205] width 13 height 15
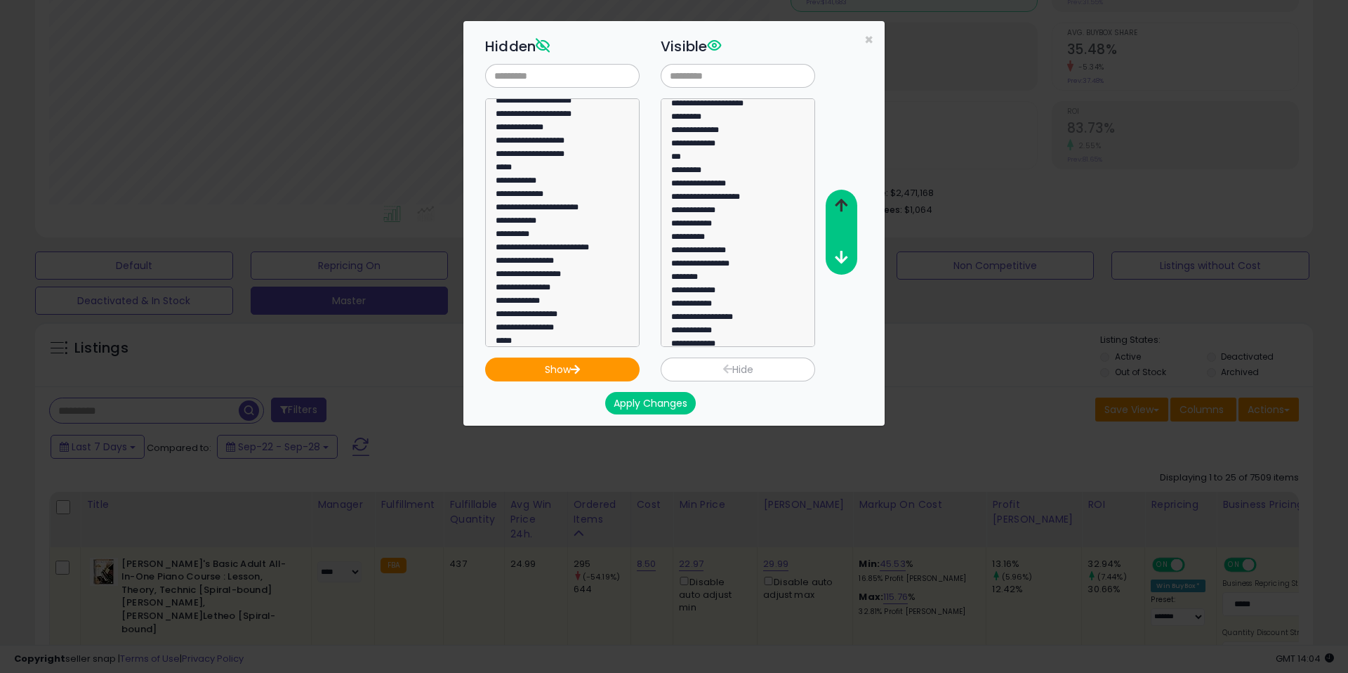
click at [842, 200] on icon "button" at bounding box center [841, 205] width 13 height 15
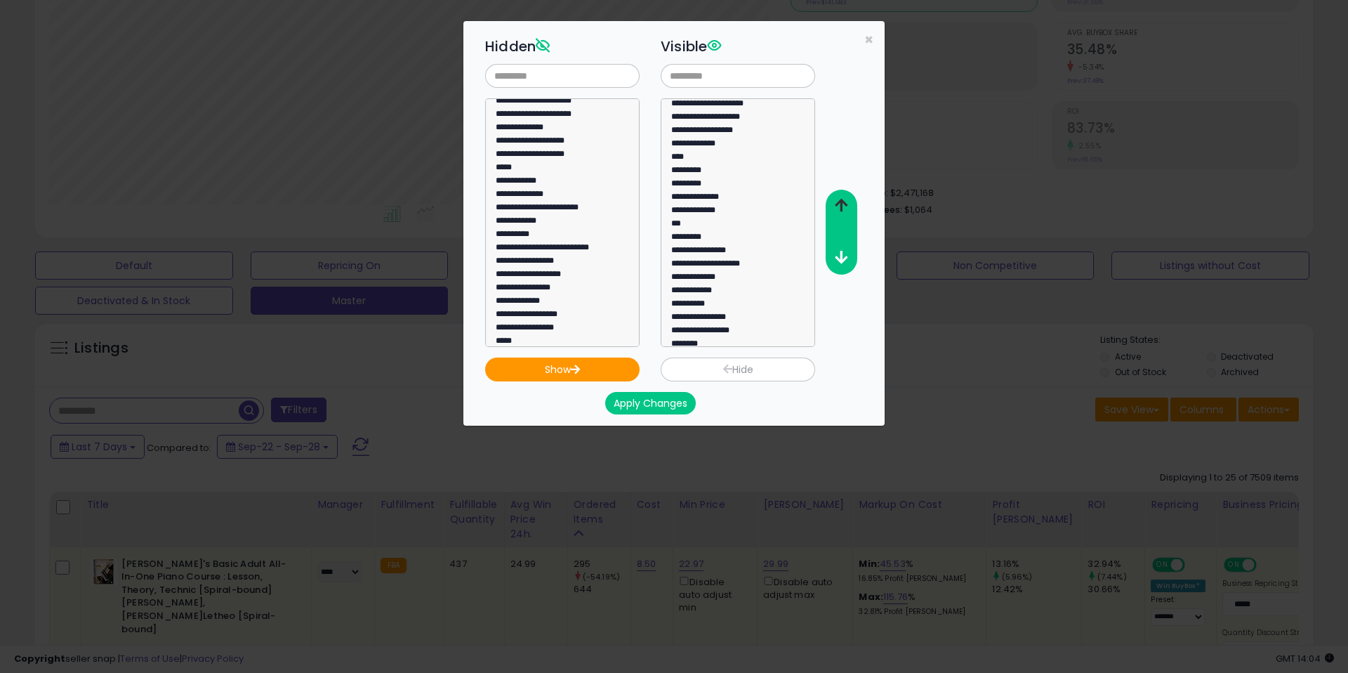
click at [842, 200] on icon "button" at bounding box center [841, 205] width 13 height 15
click at [838, 256] on icon "button" at bounding box center [841, 257] width 13 height 15
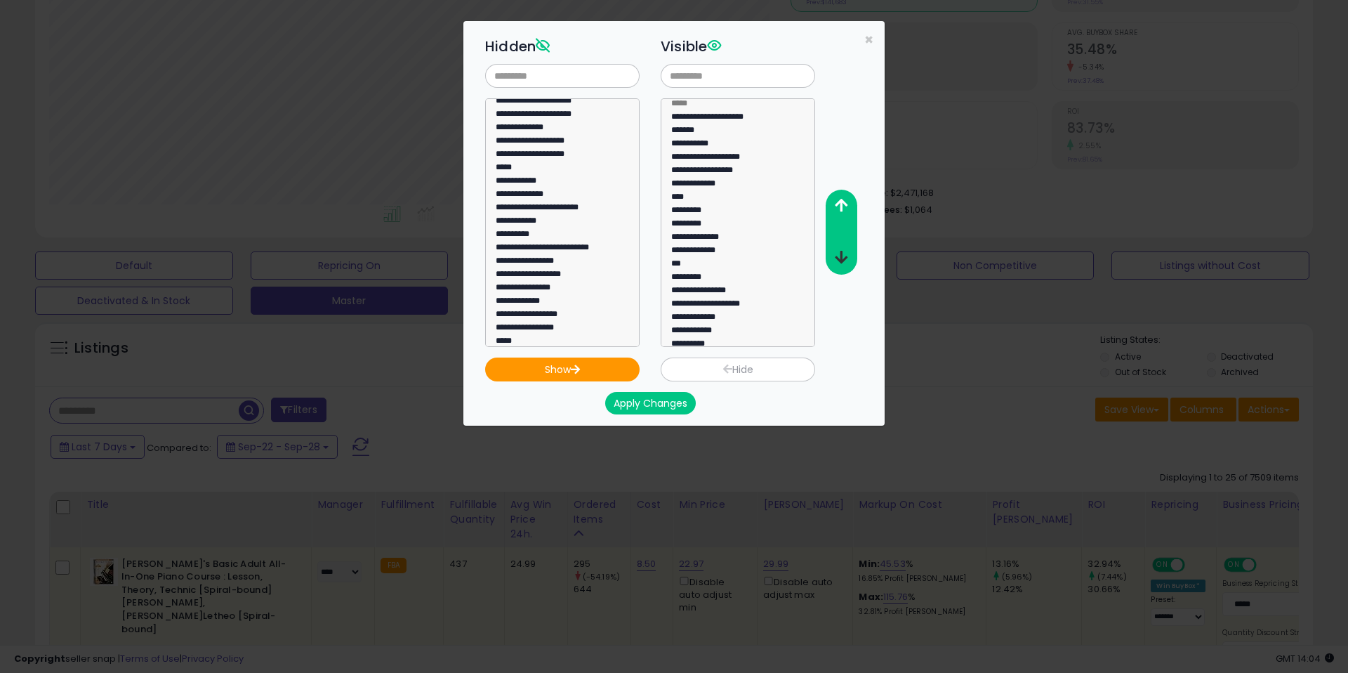
scroll to position [0, 0]
click at [838, 256] on icon "button" at bounding box center [841, 257] width 13 height 15
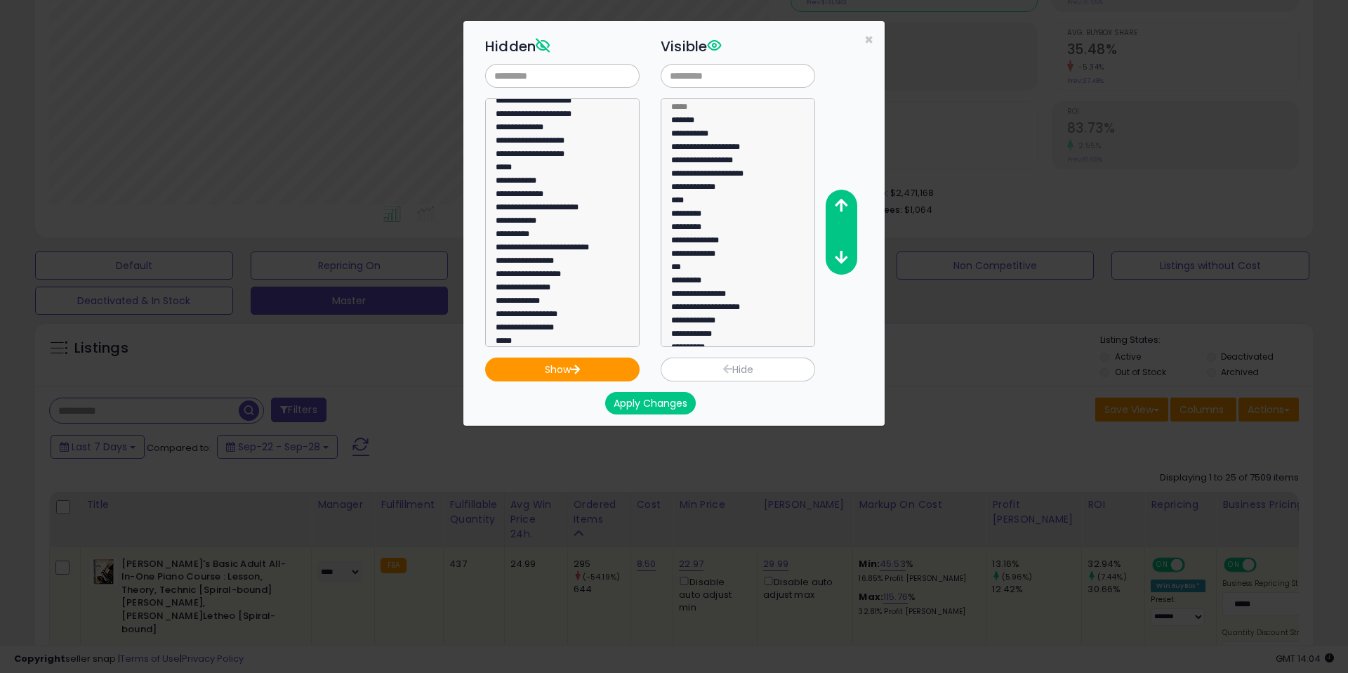
click at [656, 401] on button "Apply Changes" at bounding box center [650, 403] width 91 height 22
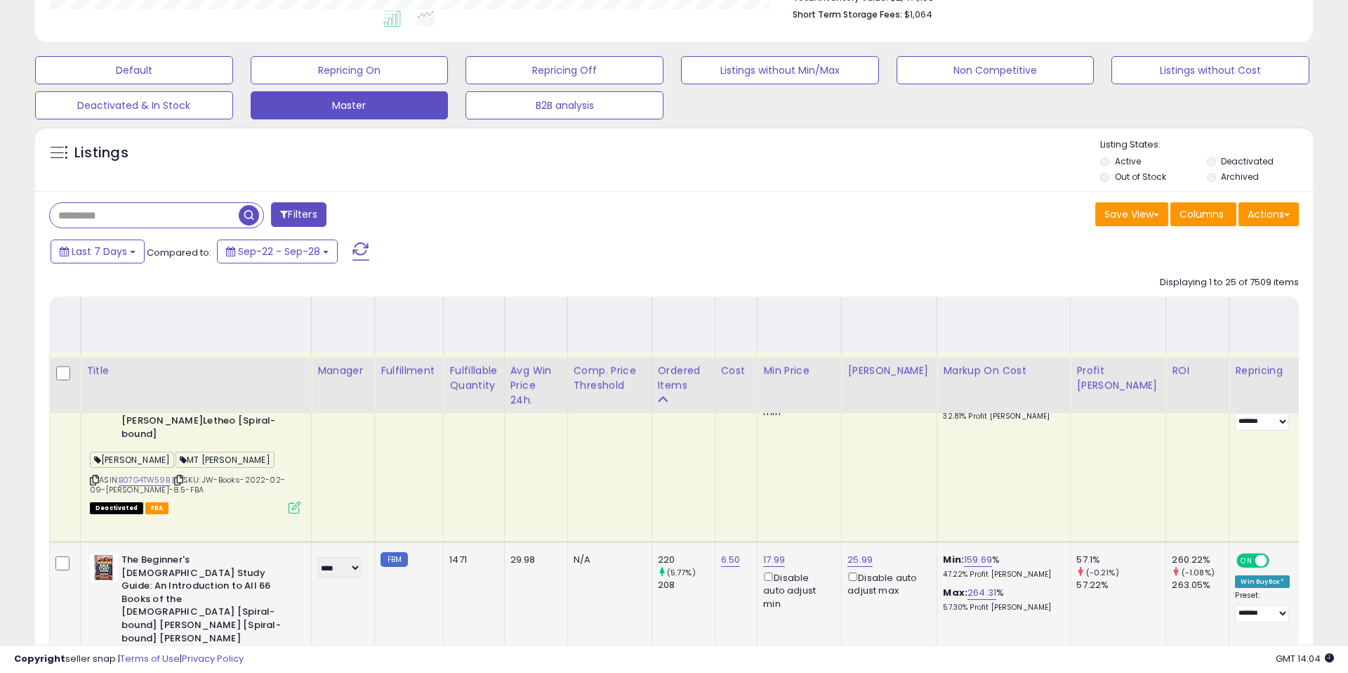
scroll to position [258, 0]
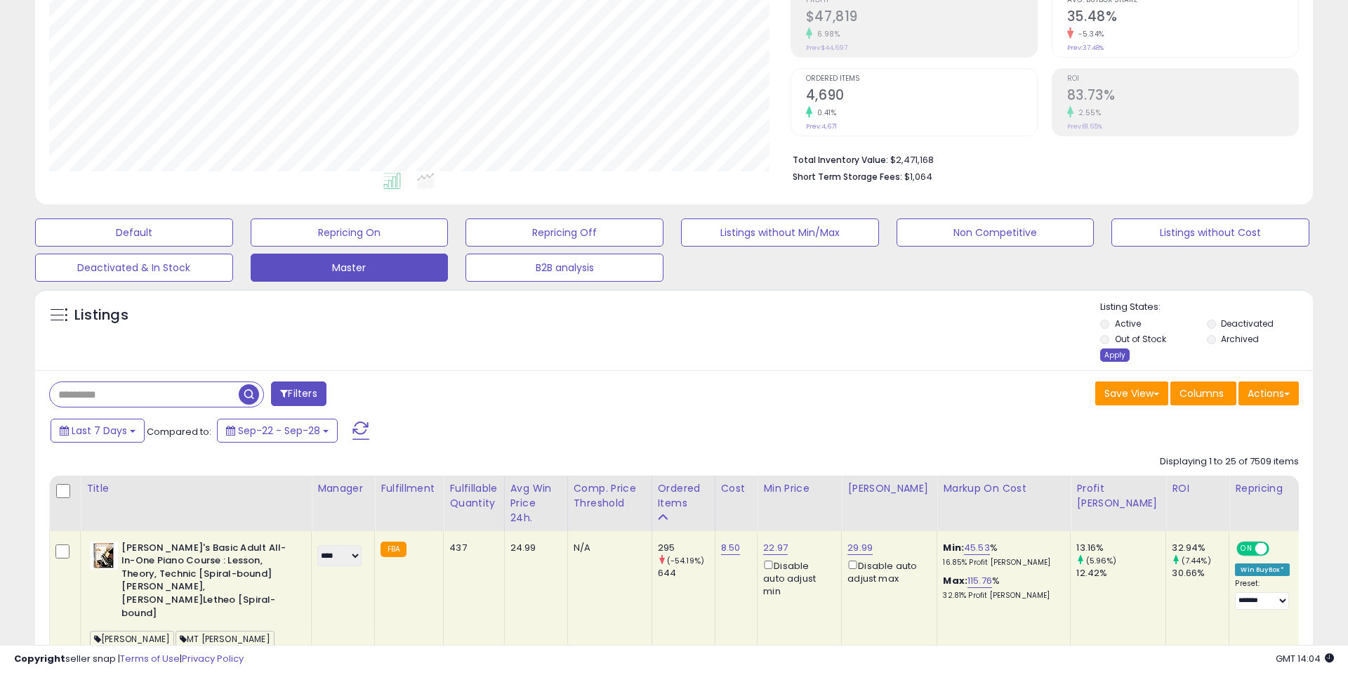
click at [1106, 354] on div "Apply" at bounding box center [1114, 354] width 29 height 13
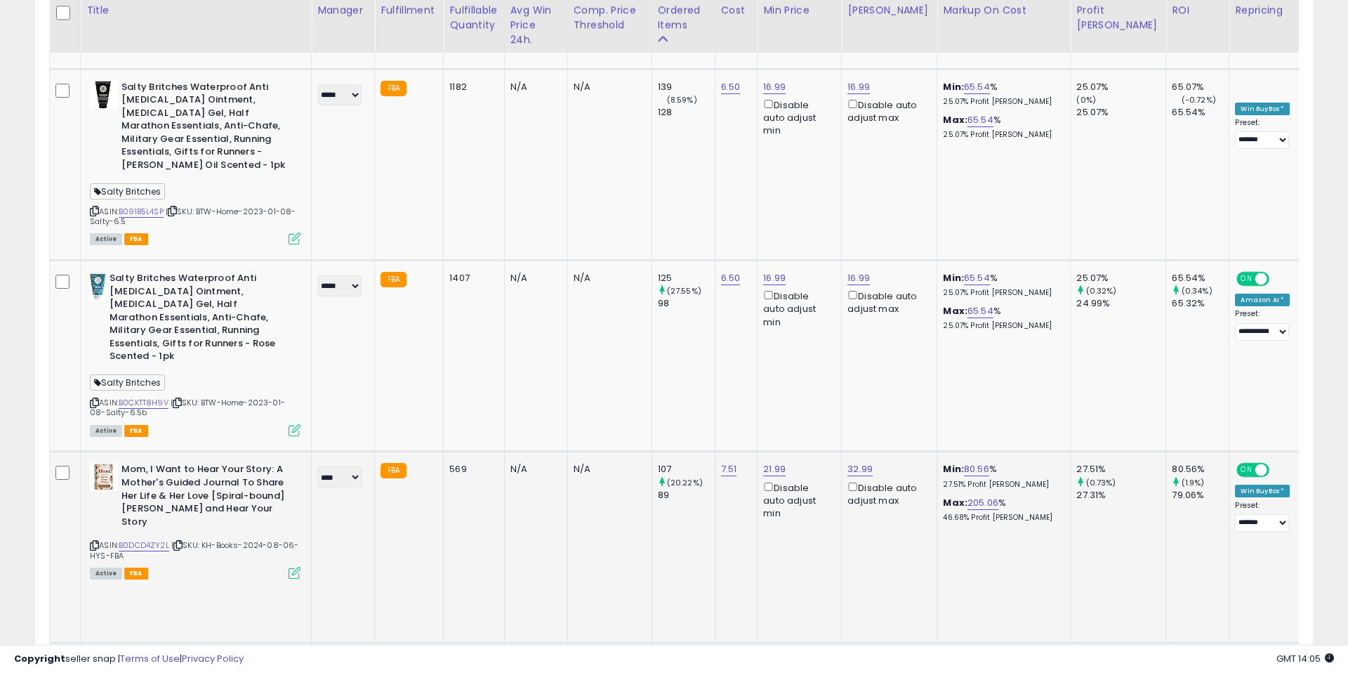
scroll to position [1080, 0]
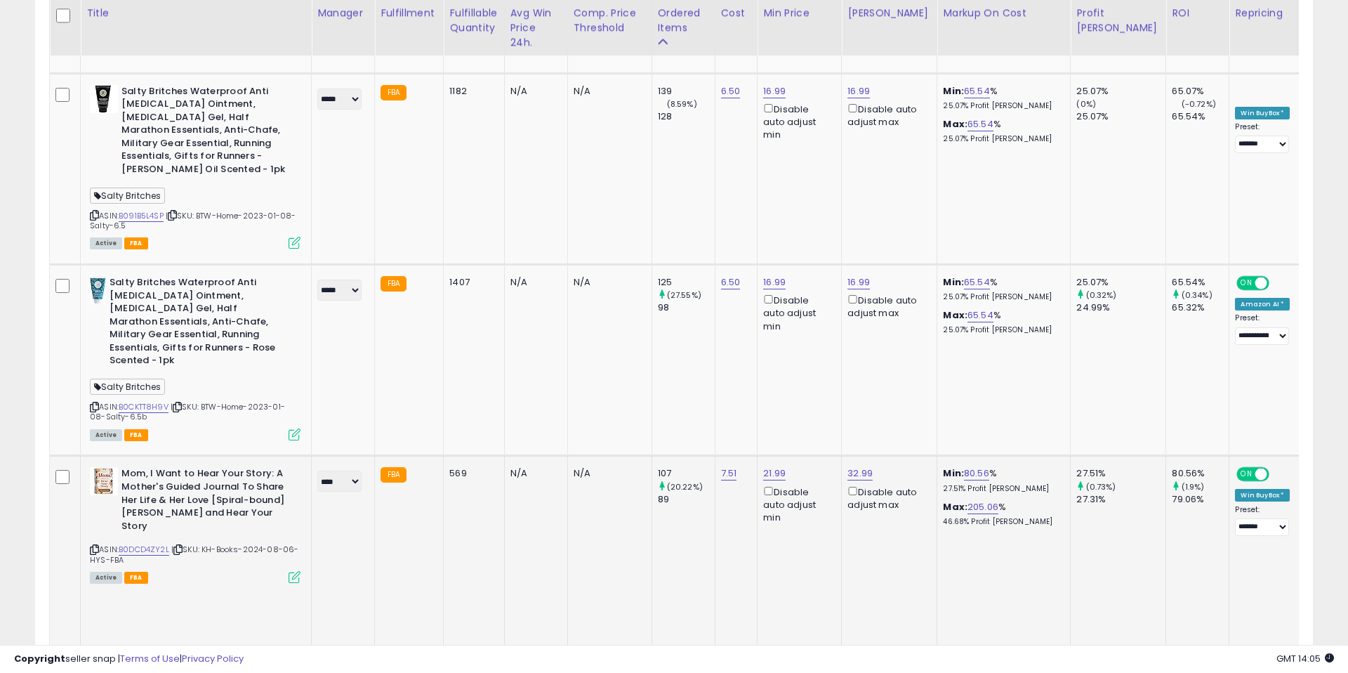
click at [158, 467] on b "Mom, I Want to Hear Your Story: A Mother's Guided Journal To Share Her Life & H…" at bounding box center [206, 501] width 171 height 69
click at [160, 467] on b "Mom, I Want to Hear Your Story: A Mother's Guided Journal To Share Her Life & H…" at bounding box center [206, 501] width 171 height 69
click at [140, 543] on link "B0DCD4ZY2L" at bounding box center [144, 549] width 51 height 12
click at [776, 466] on link "21.99" at bounding box center [774, 473] width 22 height 14
type input "*****"
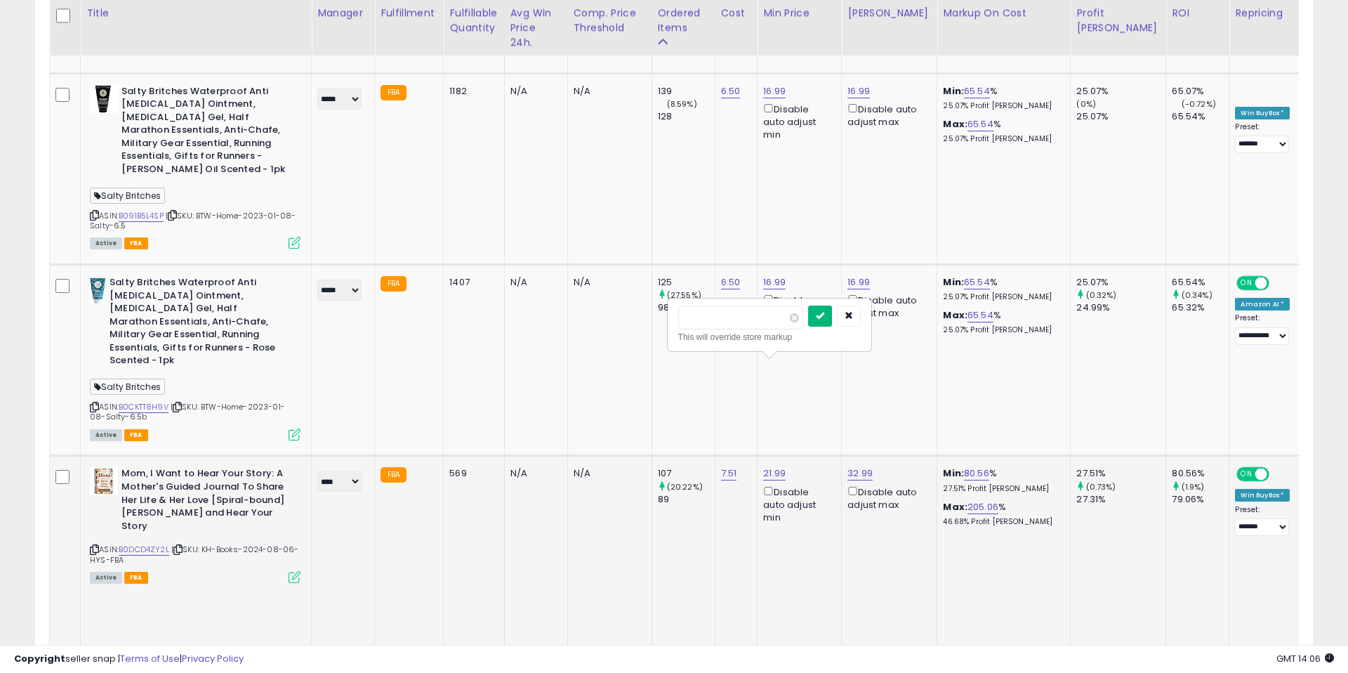
click at [824, 317] on icon "submit" at bounding box center [820, 315] width 8 height 8
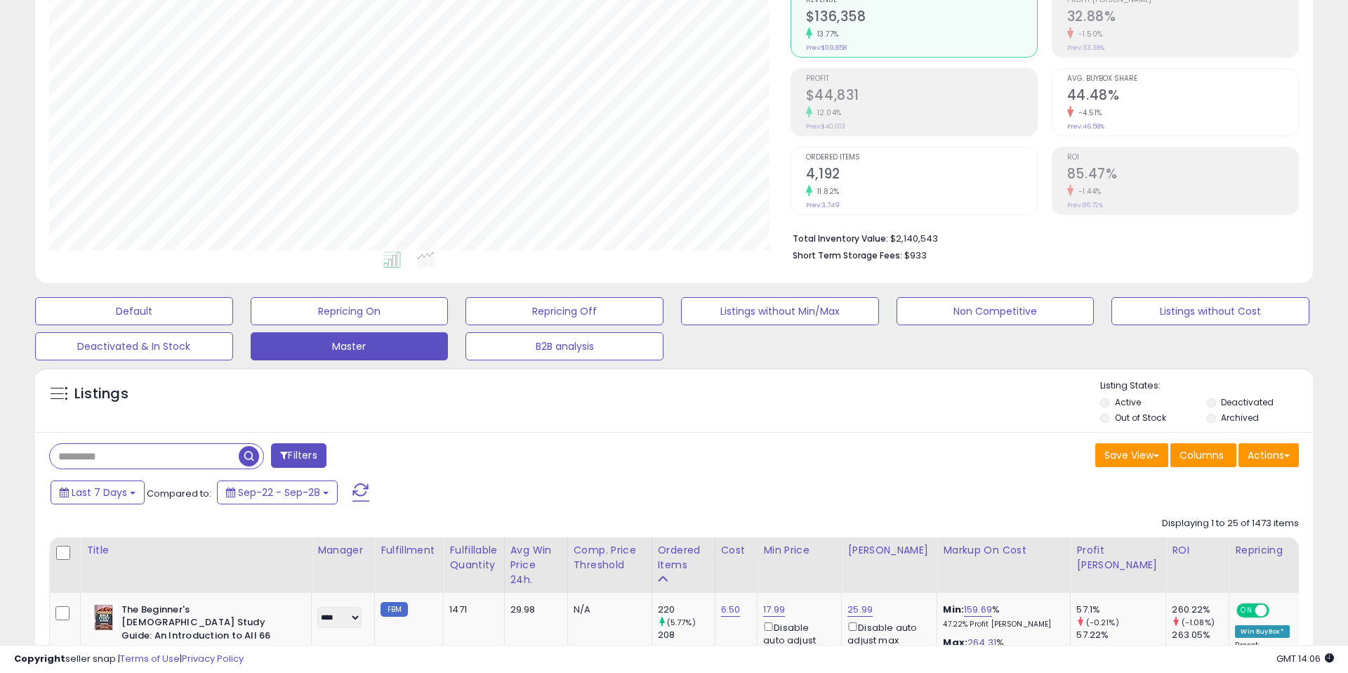
scroll to position [183, 0]
